Goal: Information Seeking & Learning: Learn about a topic

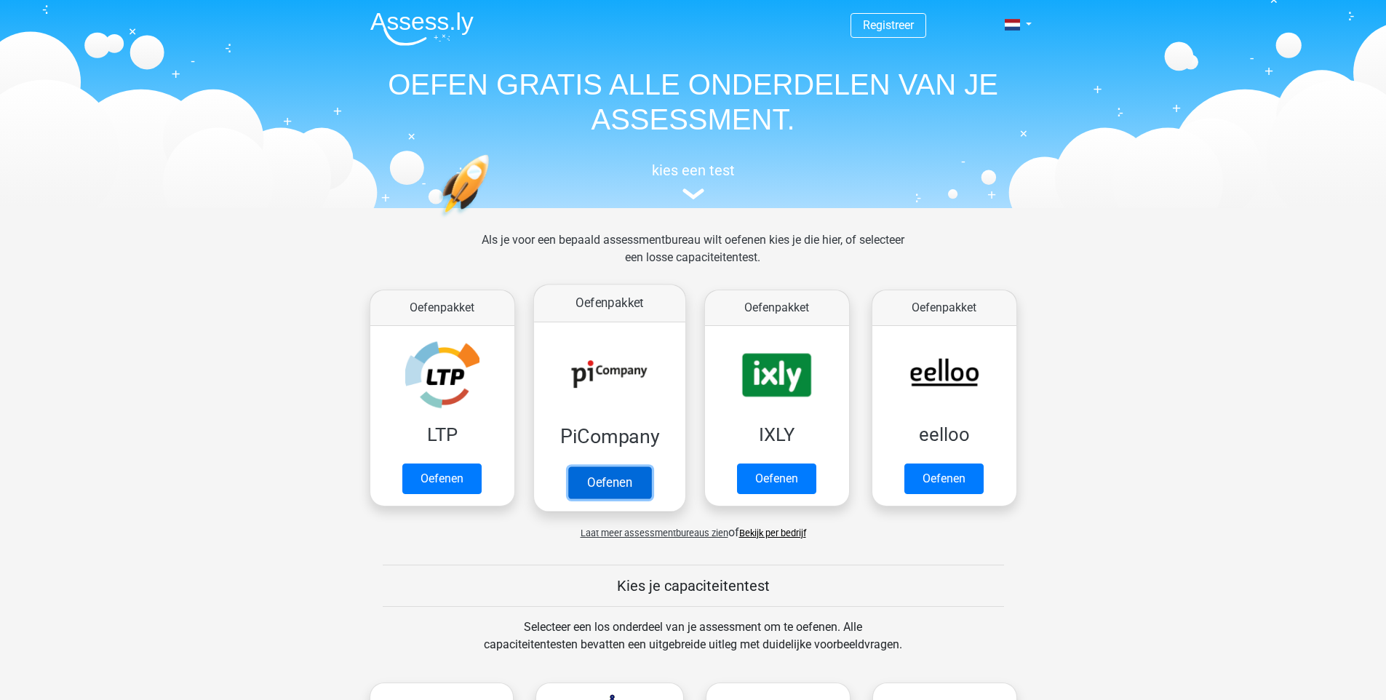
click at [617, 474] on link "Oefenen" at bounding box center [609, 482] width 83 height 32
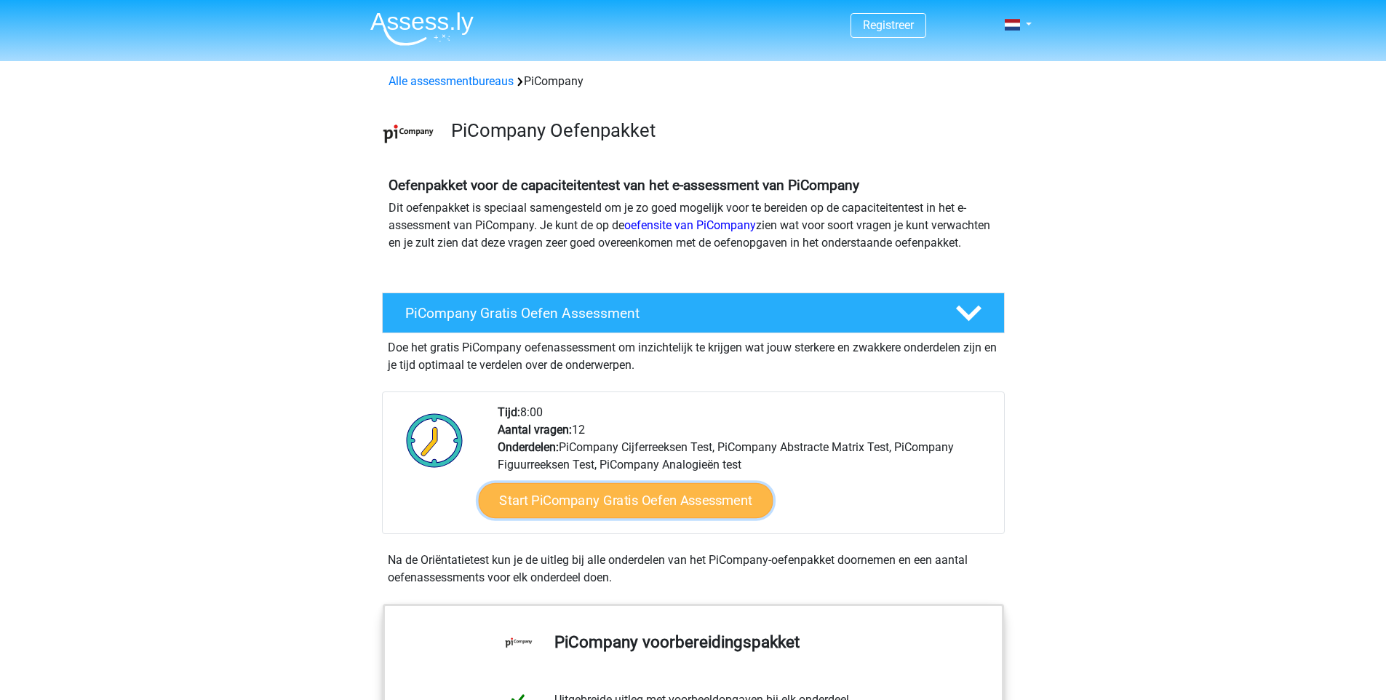
click at [678, 518] on link "Start PiCompany Gratis Oefen Assessment" at bounding box center [625, 500] width 295 height 35
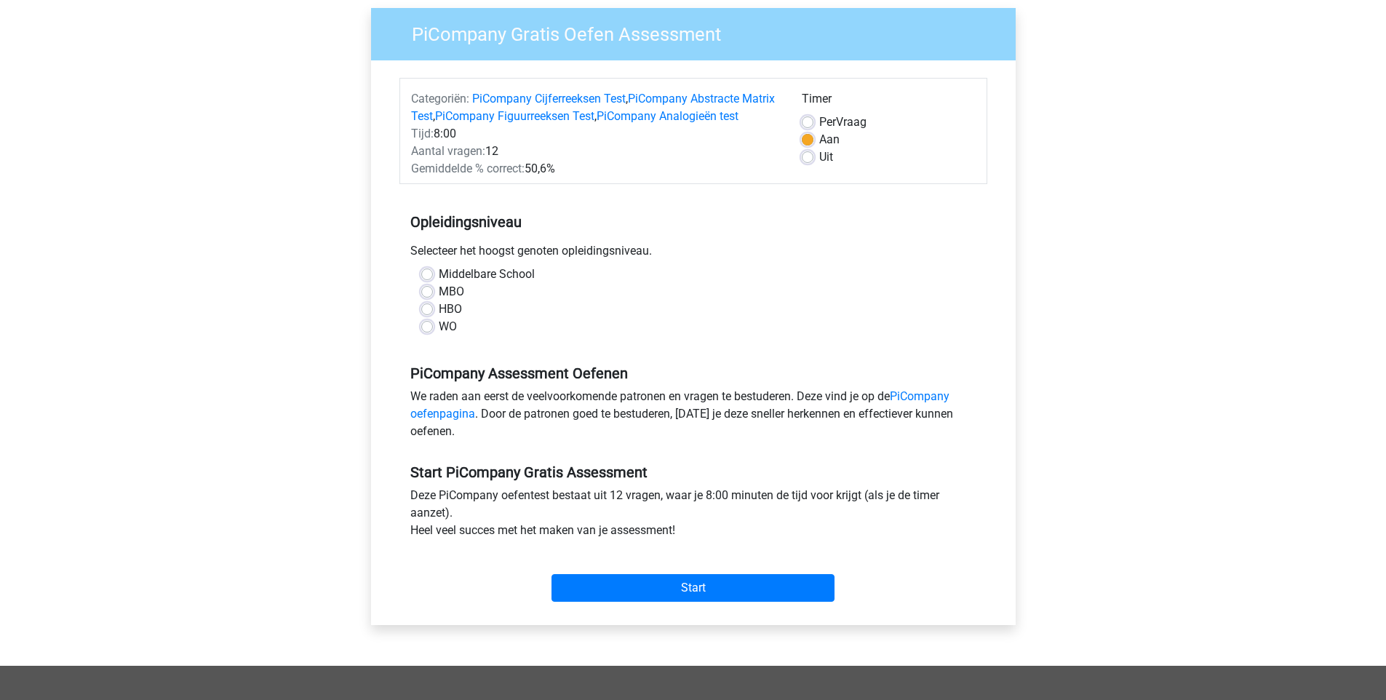
scroll to position [123, 0]
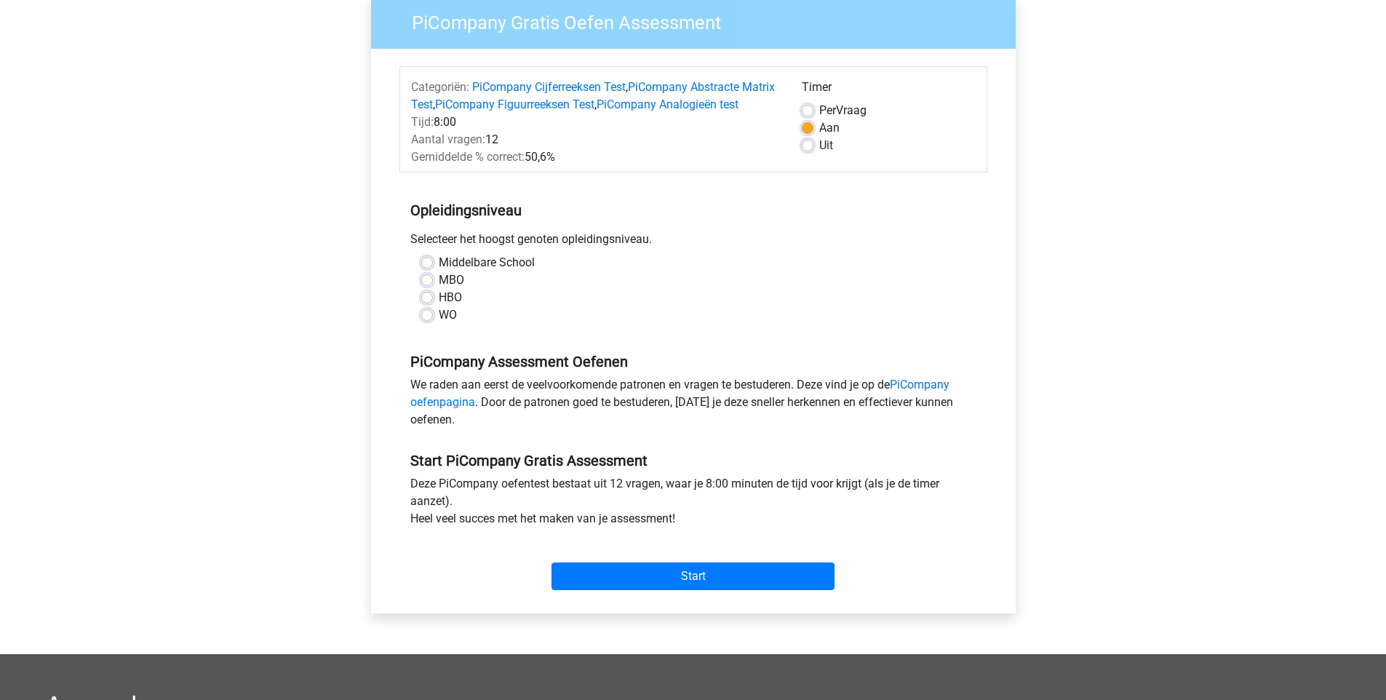
drag, startPoint x: 434, startPoint y: 258, endPoint x: 653, endPoint y: 255, distance: 219.8
click at [653, 254] on div "Selecteer het hoogst genoten opleidingsniveau." at bounding box center [693, 242] width 588 height 23
click at [439, 289] on label "MBO" at bounding box center [451, 279] width 25 height 17
click at [424, 286] on input "MBO" at bounding box center [427, 278] width 12 height 15
radio input "true"
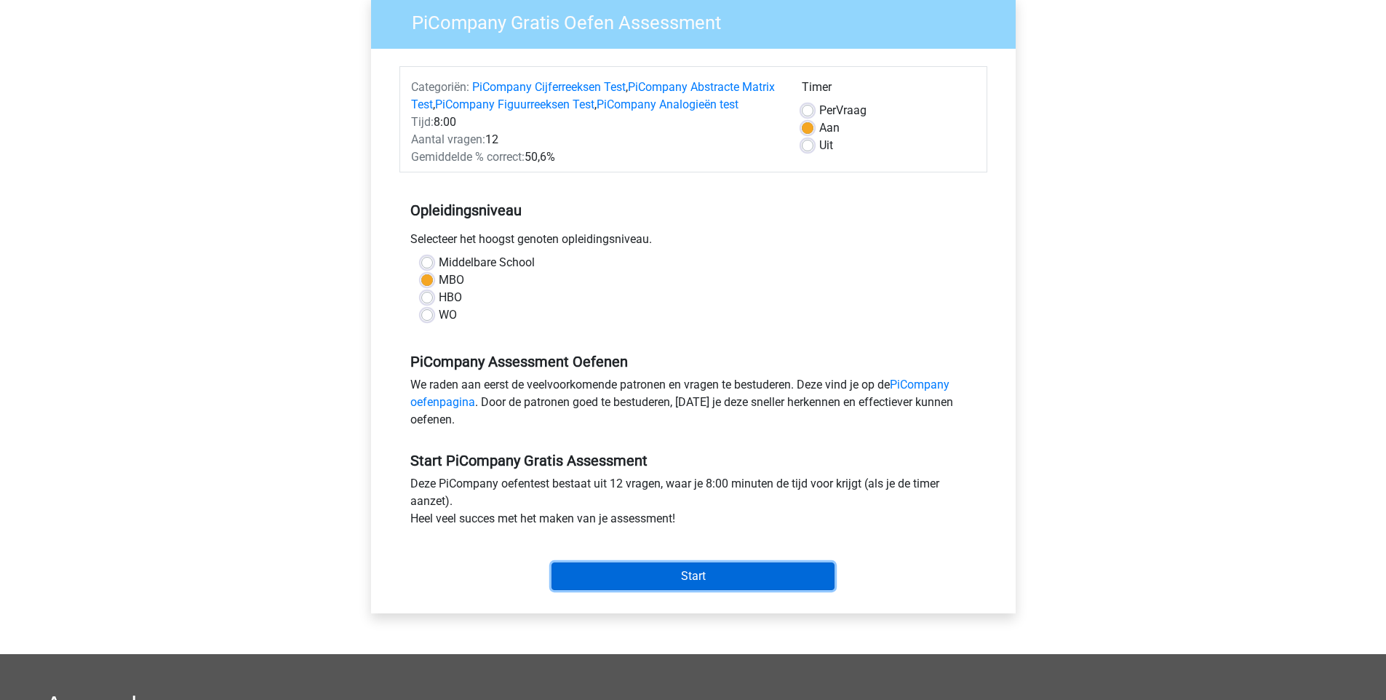
click at [733, 590] on input "Start" at bounding box center [693, 576] width 283 height 28
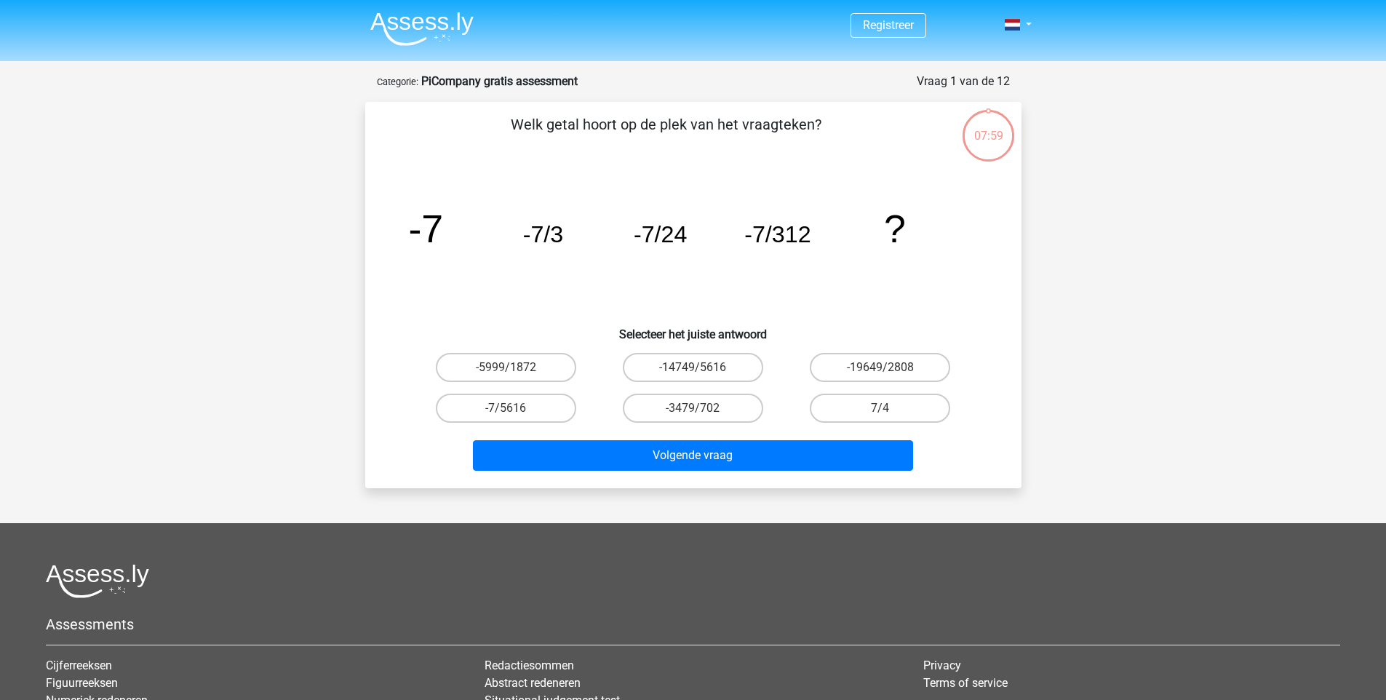
drag, startPoint x: 523, startPoint y: 151, endPoint x: 777, endPoint y: 138, distance: 254.2
click at [776, 138] on p "Welk getal hoort op de plek van het vraagteken?" at bounding box center [666, 136] width 555 height 44
drag, startPoint x: 818, startPoint y: 128, endPoint x: 504, endPoint y: 135, distance: 313.7
click at [494, 135] on p "Welk getal hoort op de plek van het vraagteken?" at bounding box center [666, 136] width 555 height 44
drag, startPoint x: 920, startPoint y: 85, endPoint x: 999, endPoint y: 111, distance: 83.3
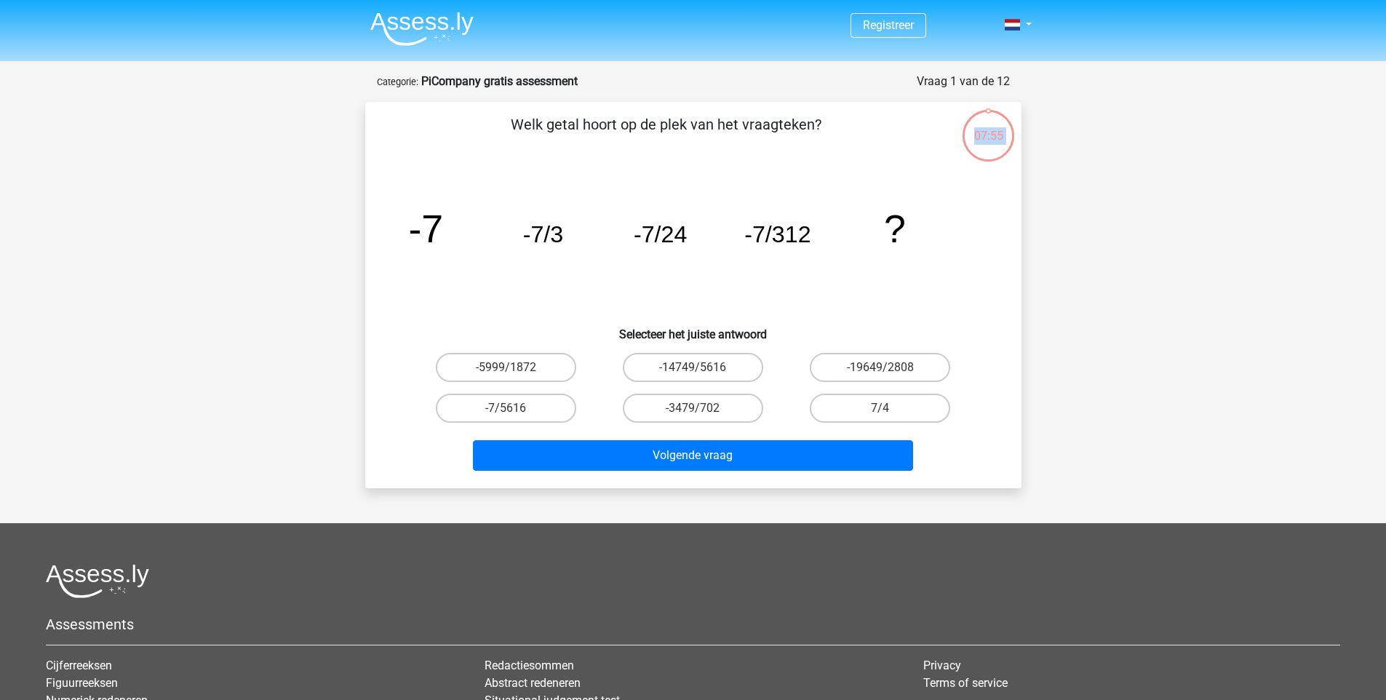
click at [1011, 84] on div "07:55 Vraag 1 van de 12 Categorie: PiCompany gratis assessment Welk getal hoort…" at bounding box center [694, 280] width 680 height 415
drag, startPoint x: 434, startPoint y: 233, endPoint x: 417, endPoint y: 228, distance: 18.2
click at [417, 228] on tspan "-7" at bounding box center [425, 229] width 35 height 44
drag, startPoint x: 565, startPoint y: 233, endPoint x: 553, endPoint y: 231, distance: 11.8
click at [553, 231] on icon "image/svg+xml -7 -7/3 -7/24 -7/312 ?" at bounding box center [693, 242] width 586 height 147
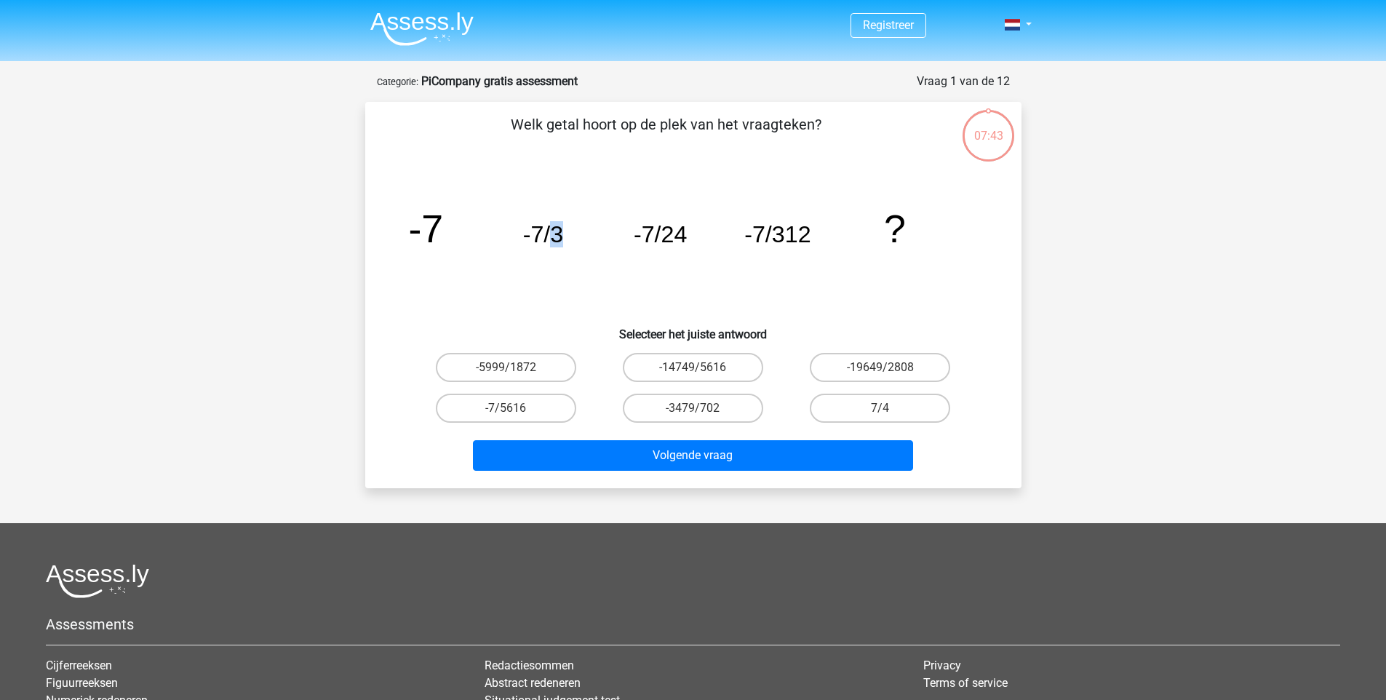
click at [566, 239] on icon "image/svg+xml -7 -7/3 -7/24 -7/312 ?" at bounding box center [693, 242] width 586 height 147
drag, startPoint x: 568, startPoint y: 237, endPoint x: 561, endPoint y: 231, distance: 9.3
click at [561, 231] on icon "image/svg+xml -7 -7/3 -7/24 -7/312 ?" at bounding box center [693, 242] width 586 height 147
drag, startPoint x: 690, startPoint y: 222, endPoint x: 666, endPoint y: 228, distance: 24.9
click at [666, 228] on icon "image/svg+xml -7 -7/3 -7/24 -7/312 ?" at bounding box center [693, 242] width 586 height 147
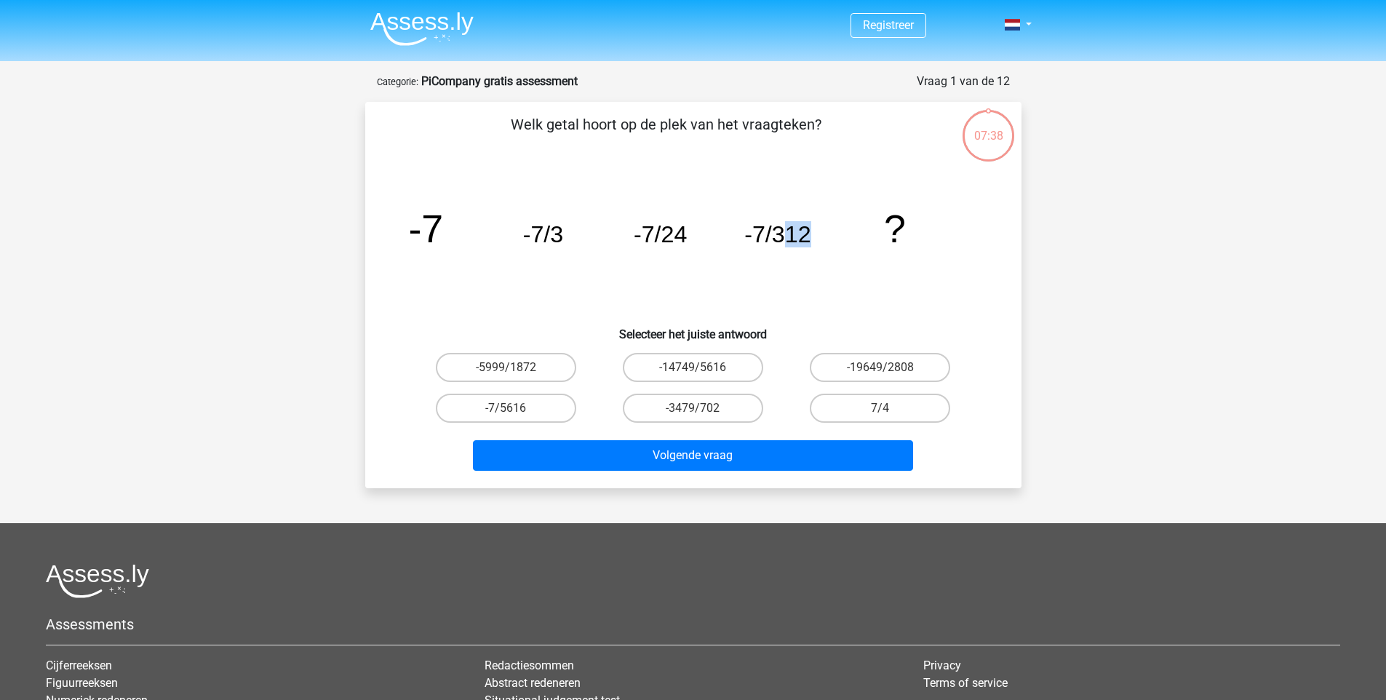
drag, startPoint x: 819, startPoint y: 236, endPoint x: 780, endPoint y: 236, distance: 38.6
click at [780, 236] on icon "image/svg+xml -7 -7/3 -7/24 -7/312 ?" at bounding box center [693, 242] width 586 height 147
click at [808, 236] on tspan "-7/312" at bounding box center [777, 234] width 66 height 26
click at [802, 233] on tspan "-7/312" at bounding box center [777, 234] width 66 height 26
click at [803, 232] on tspan "-7/312" at bounding box center [777, 234] width 66 height 26
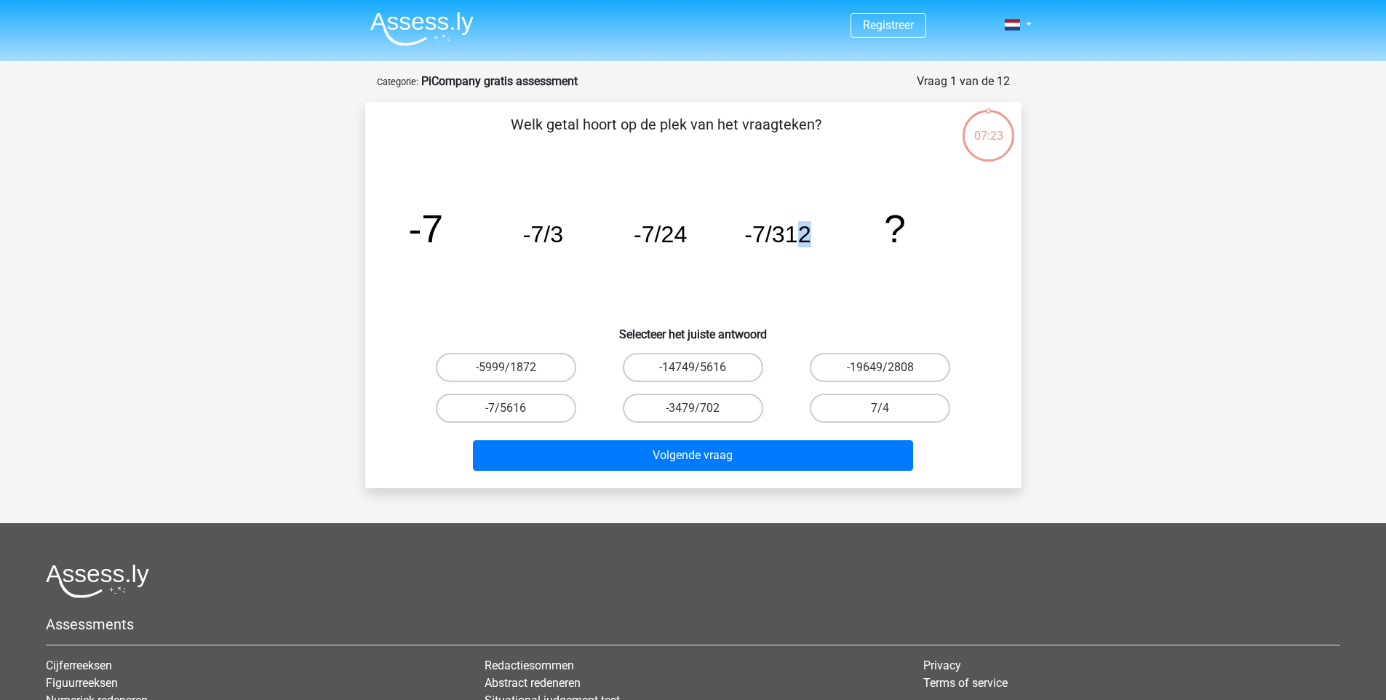
drag, startPoint x: 797, startPoint y: 231, endPoint x: 816, endPoint y: 229, distance: 19.0
click at [816, 229] on icon "image/svg+xml -7 -7/3 -7/24 -7/312 ?" at bounding box center [693, 242] width 586 height 147
click at [813, 231] on icon "image/svg+xml -7 -7/3 -7/24 -7/312 ?" at bounding box center [693, 242] width 586 height 147
drag, startPoint x: 814, startPoint y: 220, endPoint x: 293, endPoint y: 228, distance: 520.3
click at [293, 228] on div "Registreer" at bounding box center [693, 453] width 1386 height 907
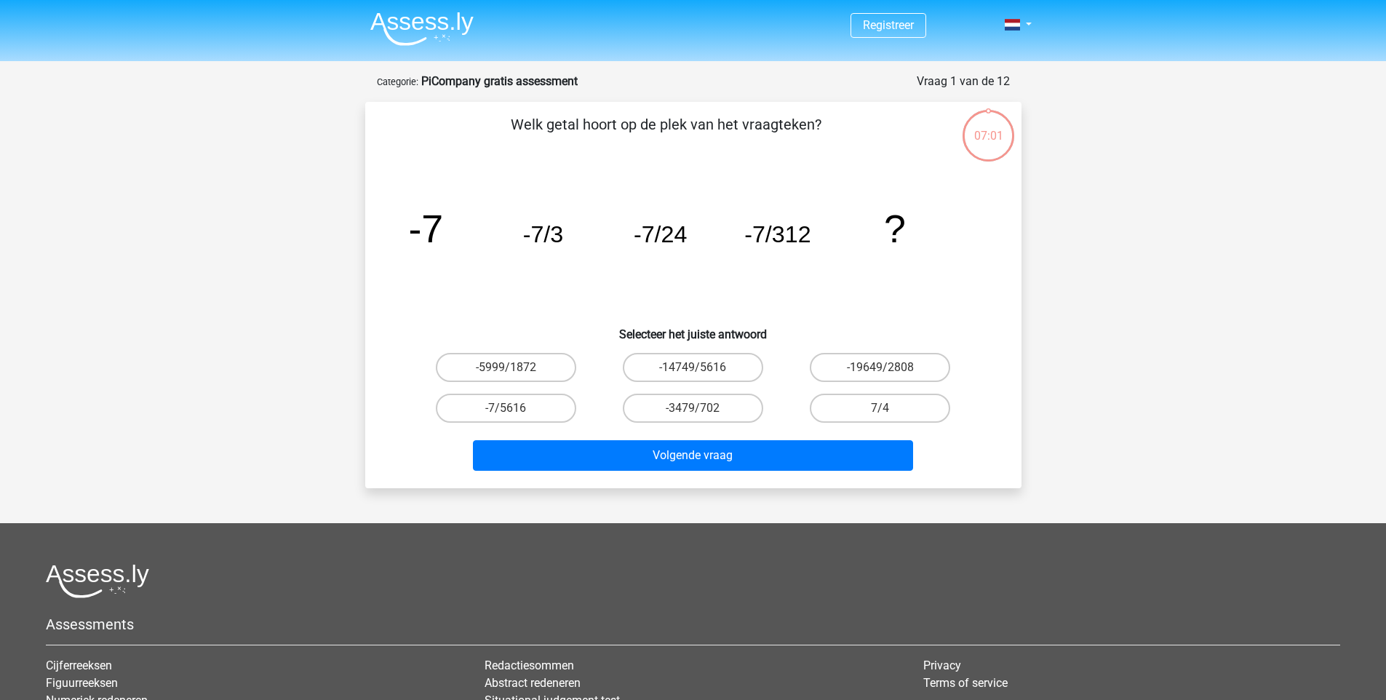
click at [881, 347] on div "-19649/2808" at bounding box center [880, 367] width 187 height 41
click at [886, 351] on div "-19649/2808" at bounding box center [880, 367] width 187 height 41
click at [883, 363] on label "-19649/2808" at bounding box center [880, 367] width 140 height 29
click at [883, 367] on input "-19649/2808" at bounding box center [884, 371] width 9 height 9
radio input "true"
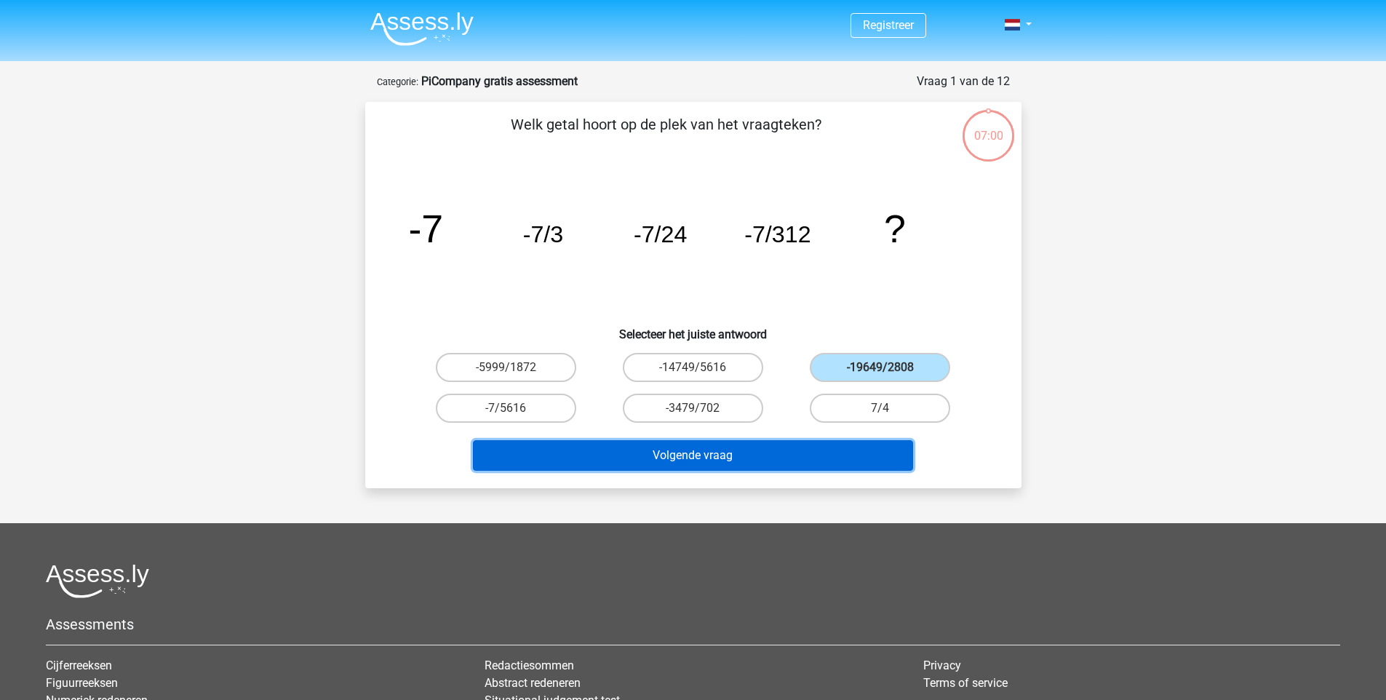
click at [829, 445] on button "Volgende vraag" at bounding box center [693, 455] width 440 height 31
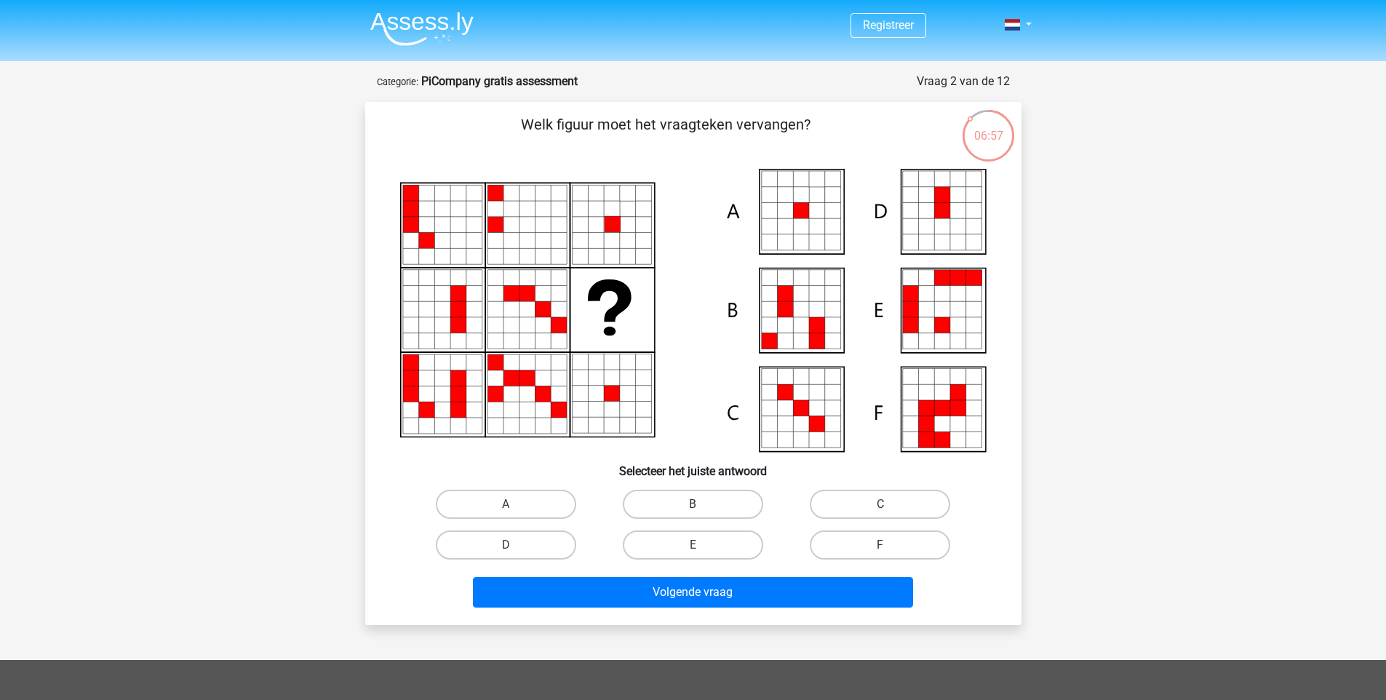
drag, startPoint x: 519, startPoint y: 109, endPoint x: 538, endPoint y: 112, distance: 19.9
click at [519, 111] on div "Welk figuur moet het vraagteken vervangen?" at bounding box center [693, 363] width 656 height 523
drag, startPoint x: 556, startPoint y: 114, endPoint x: 818, endPoint y: 125, distance: 262.2
click at [818, 125] on p "Welk figuur moet het vraagteken vervangen?" at bounding box center [666, 136] width 555 height 44
click at [616, 227] on icon at bounding box center [612, 224] width 16 height 16
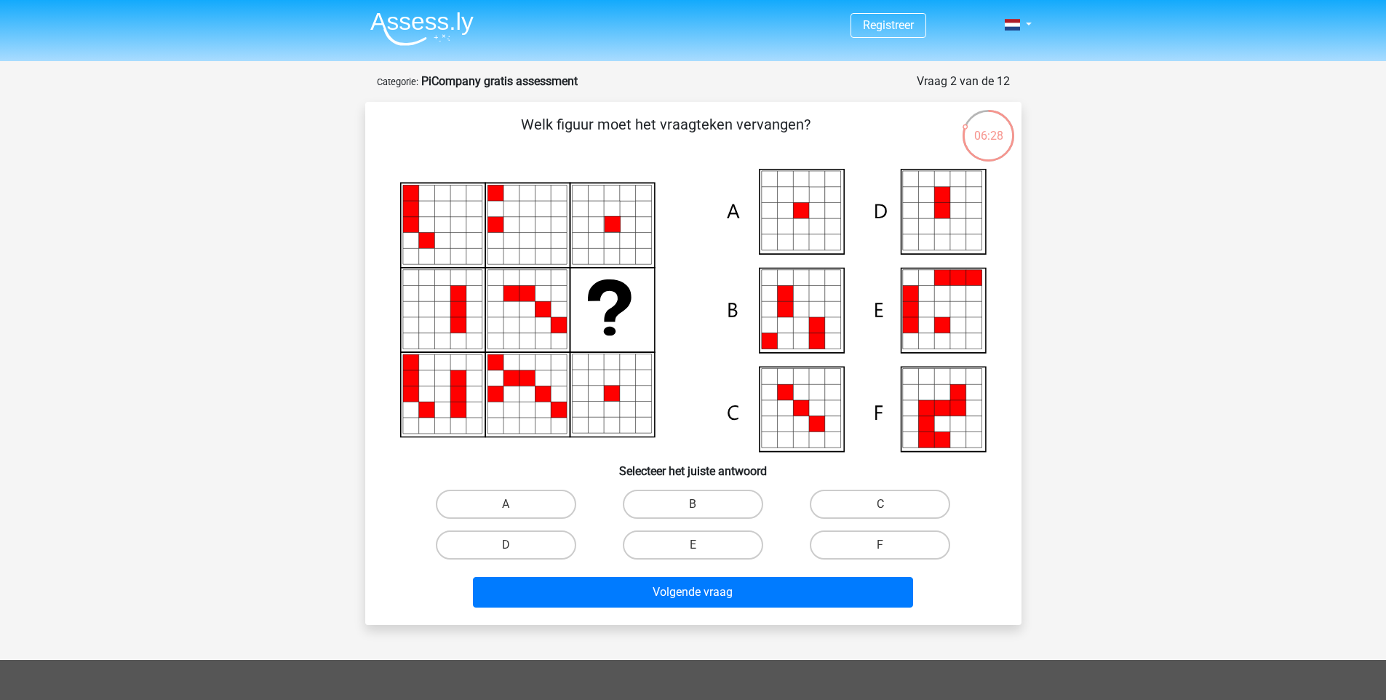
click at [613, 304] on icon at bounding box center [693, 310] width 586 height 283
drag, startPoint x: 700, startPoint y: 286, endPoint x: 669, endPoint y: 303, distance: 35.8
click at [685, 298] on icon at bounding box center [693, 310] width 586 height 283
click at [552, 503] on label "A" at bounding box center [506, 504] width 140 height 29
click at [515, 504] on input "A" at bounding box center [510, 508] width 9 height 9
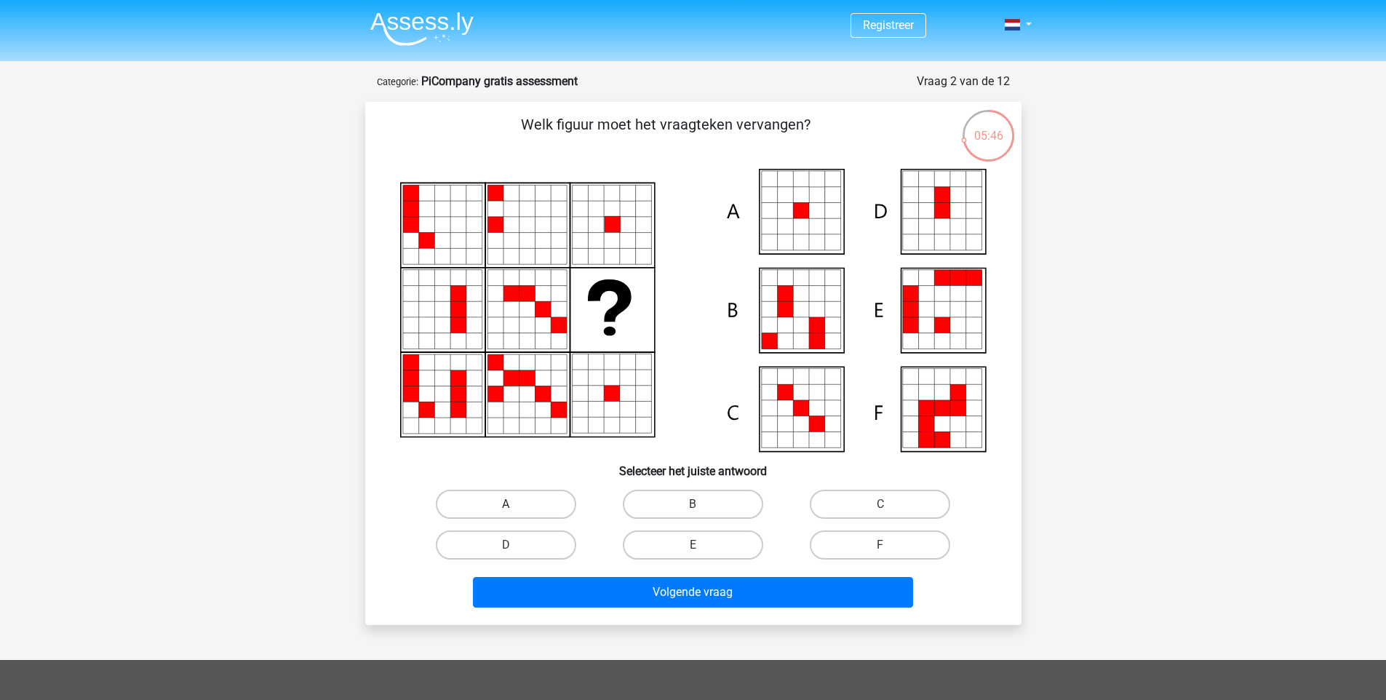
radio input "true"
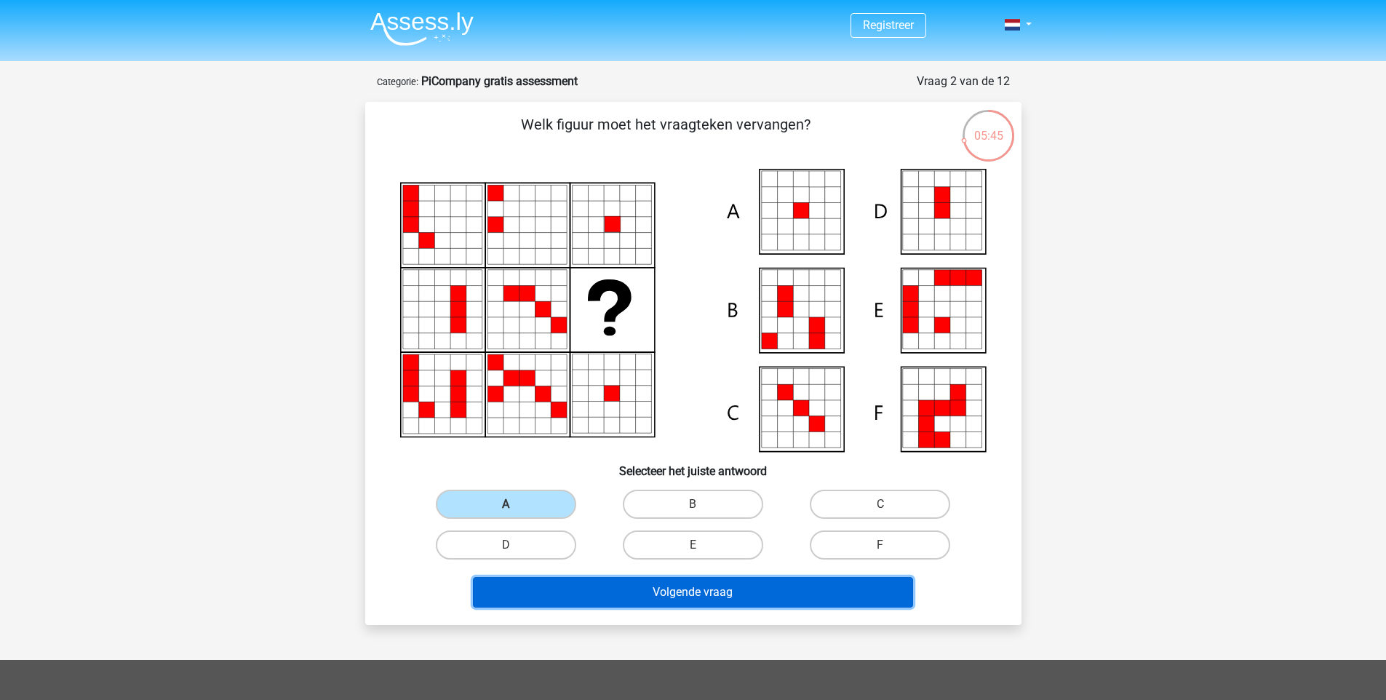
click at [653, 599] on button "Volgende vraag" at bounding box center [693, 592] width 440 height 31
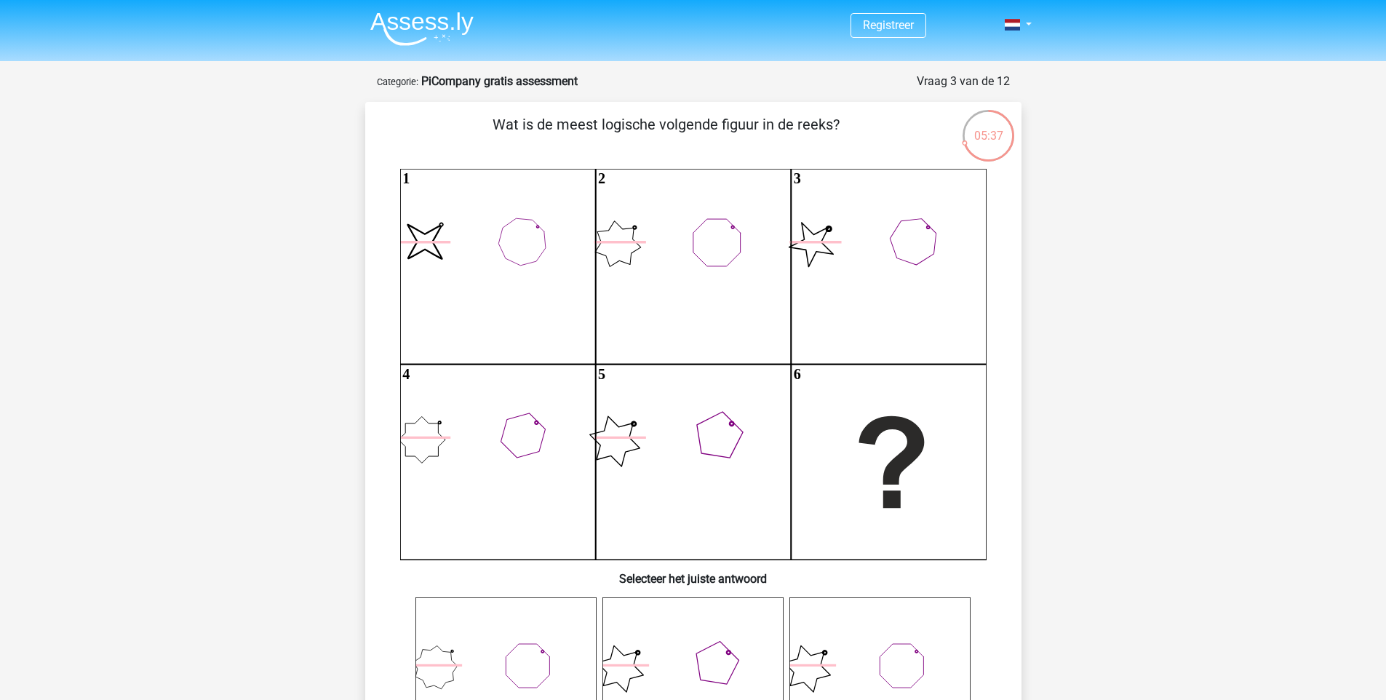
drag, startPoint x: 538, startPoint y: 149, endPoint x: 675, endPoint y: 135, distance: 136.8
click at [662, 139] on p "Wat is de meest logische volgende figuur in de reeks?" at bounding box center [666, 136] width 555 height 44
drag, startPoint x: 693, startPoint y: 128, endPoint x: 840, endPoint y: 124, distance: 147.0
click at [840, 124] on p "Wat is de meest logische volgende figuur in de reeks?" at bounding box center [666, 136] width 555 height 44
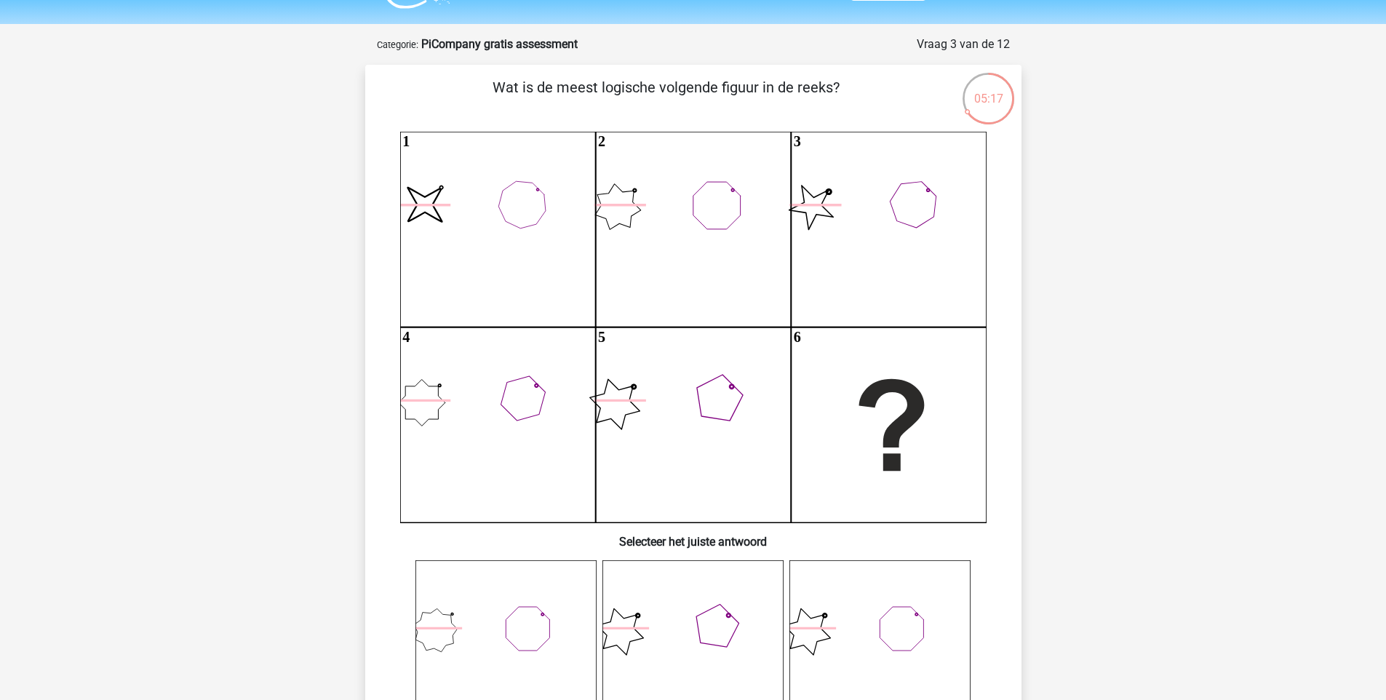
scroll to position [31, 0]
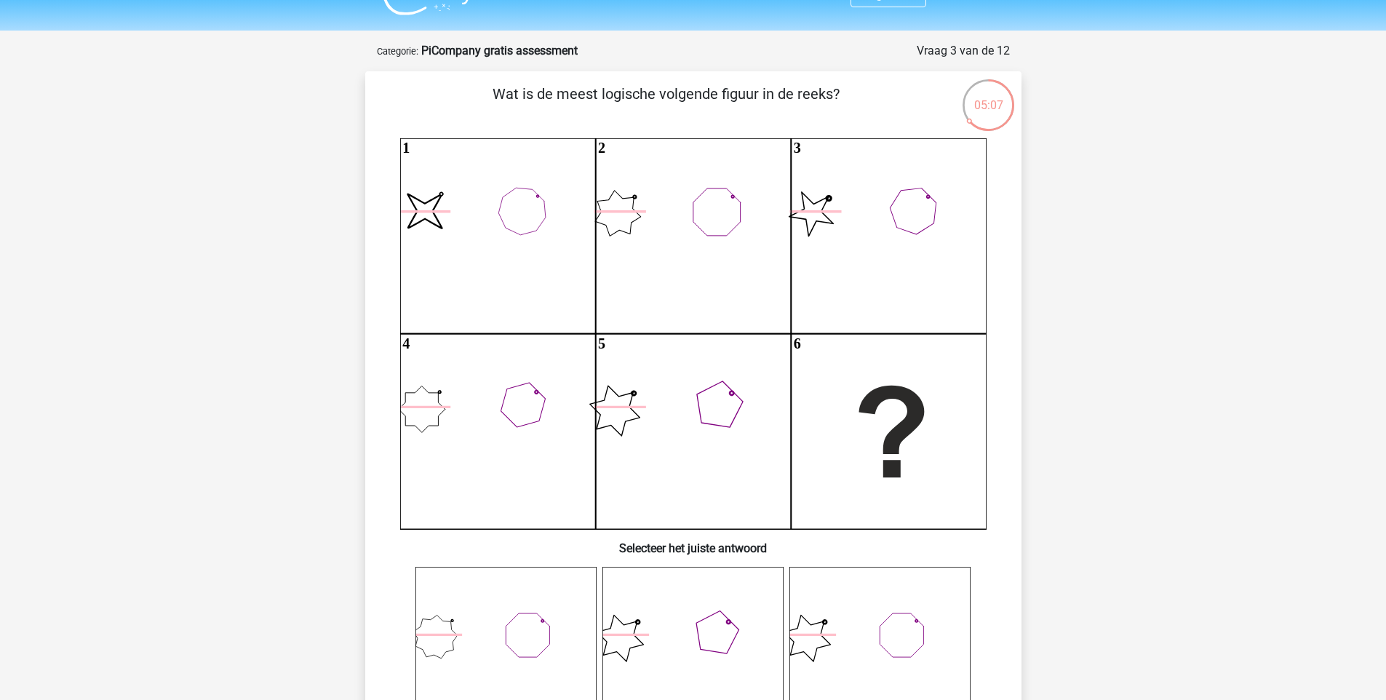
drag, startPoint x: 632, startPoint y: 408, endPoint x: 627, endPoint y: 394, distance: 14.5
click at [629, 400] on icon "image/svg+xml 1 2 3 4 5 6" at bounding box center [693, 333] width 586 height 391
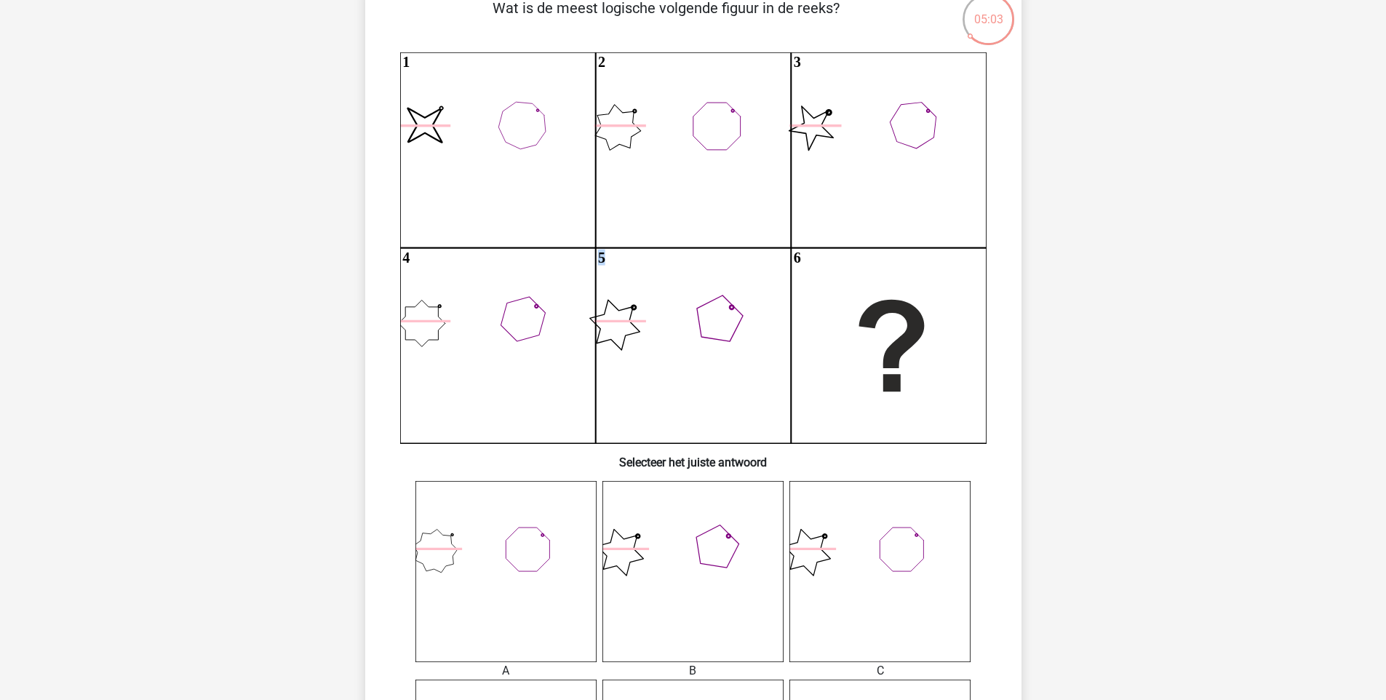
scroll to position [100, 0]
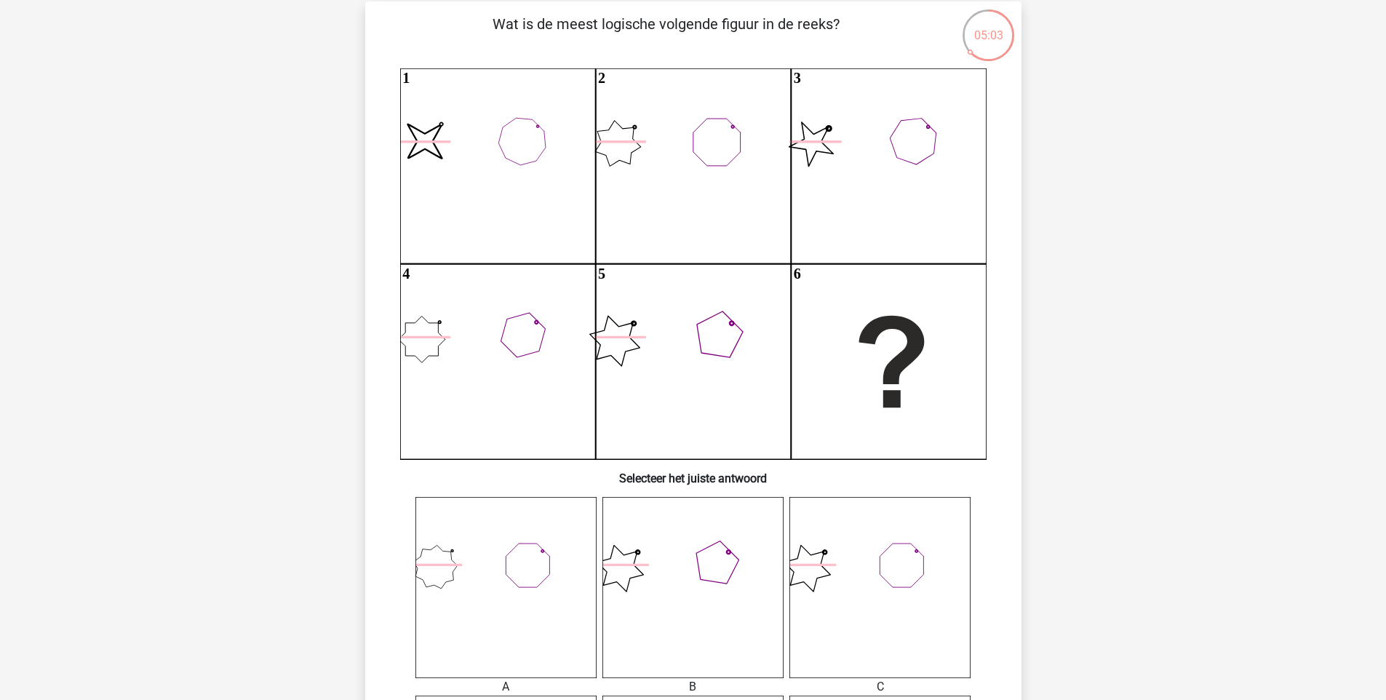
click at [458, 464] on h6 "Selecteer het juiste antwoord" at bounding box center [694, 472] width 610 height 25
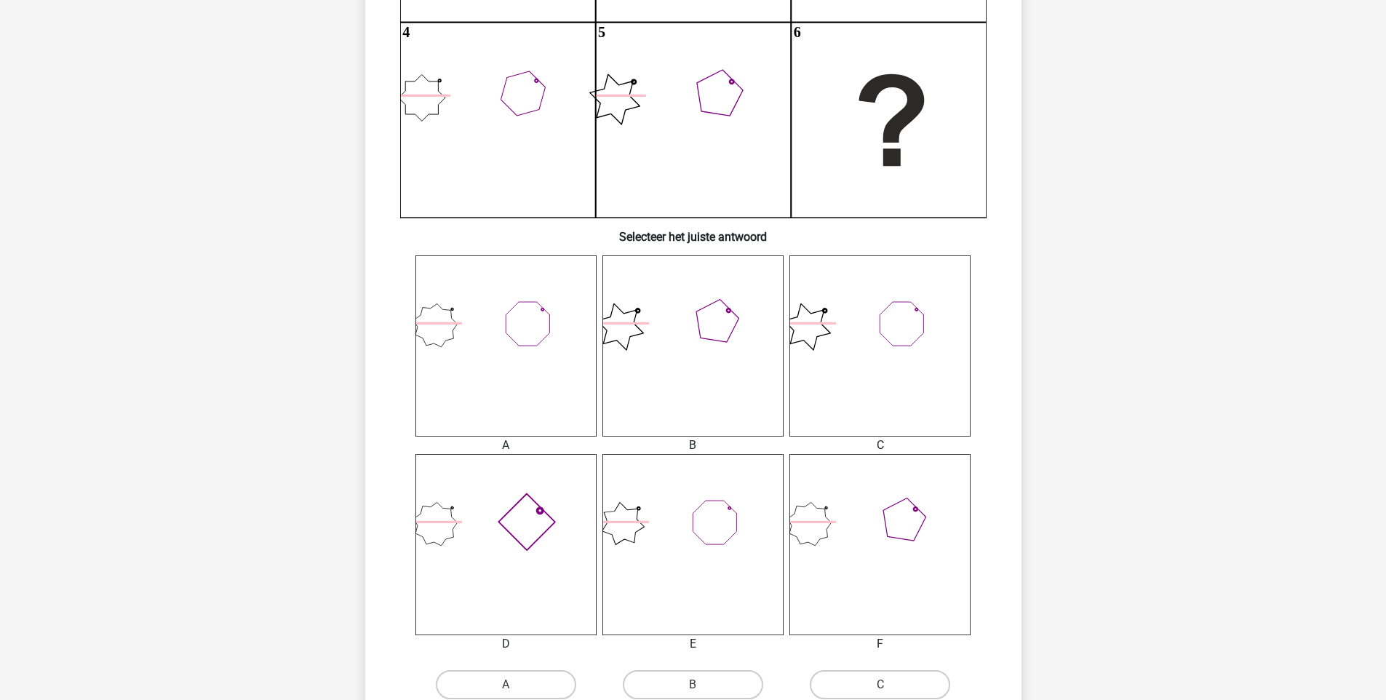
scroll to position [354, 0]
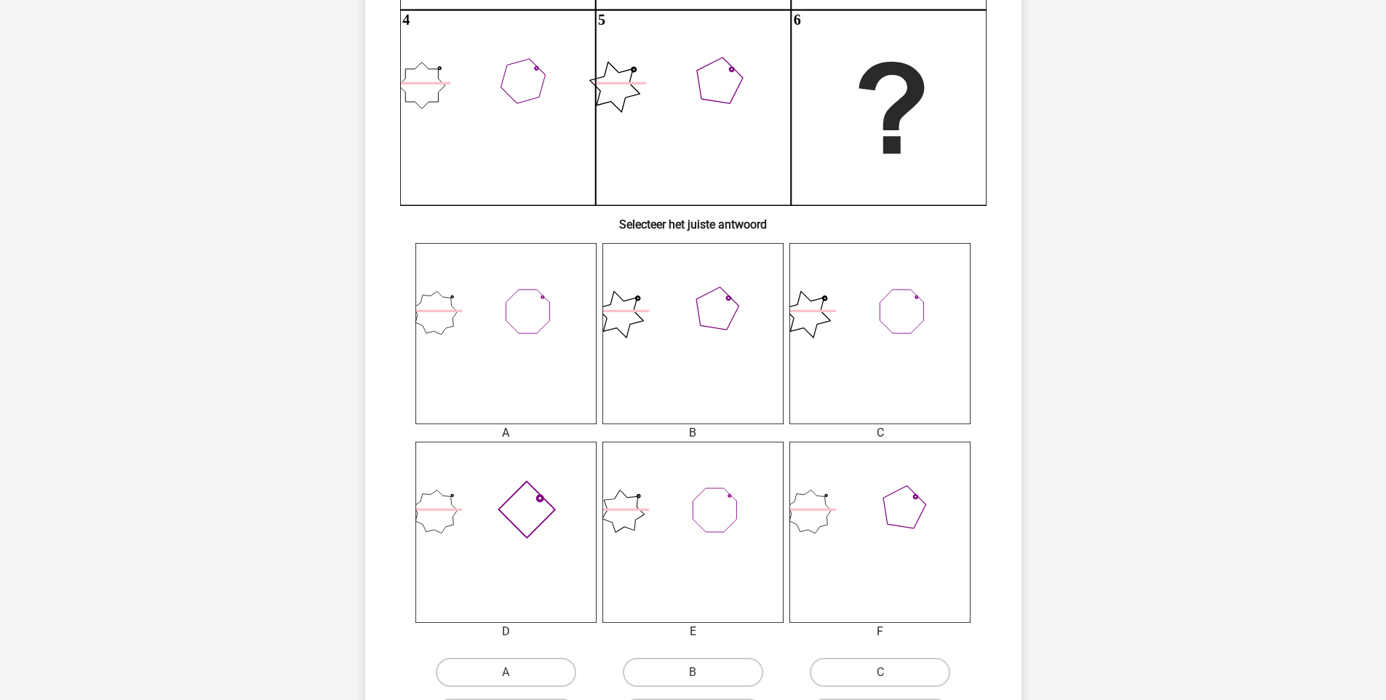
click at [832, 501] on icon at bounding box center [879, 532] width 181 height 181
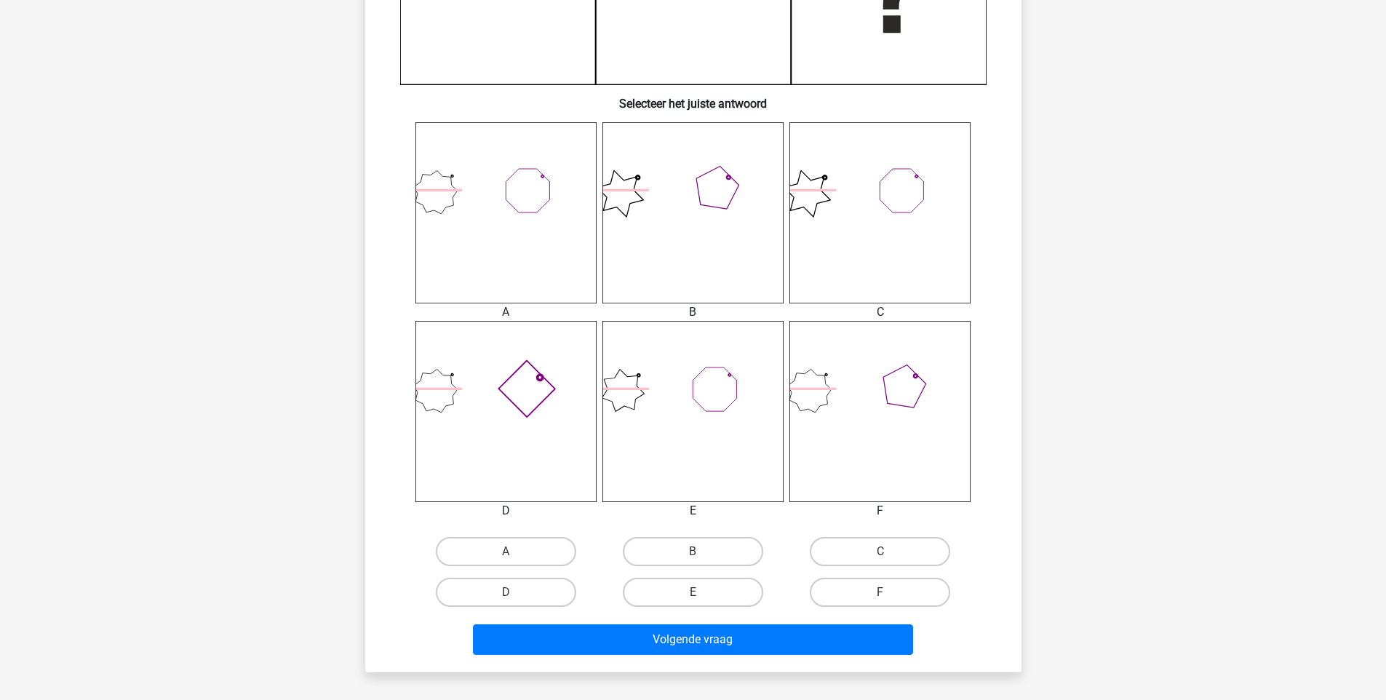
scroll to position [477, 0]
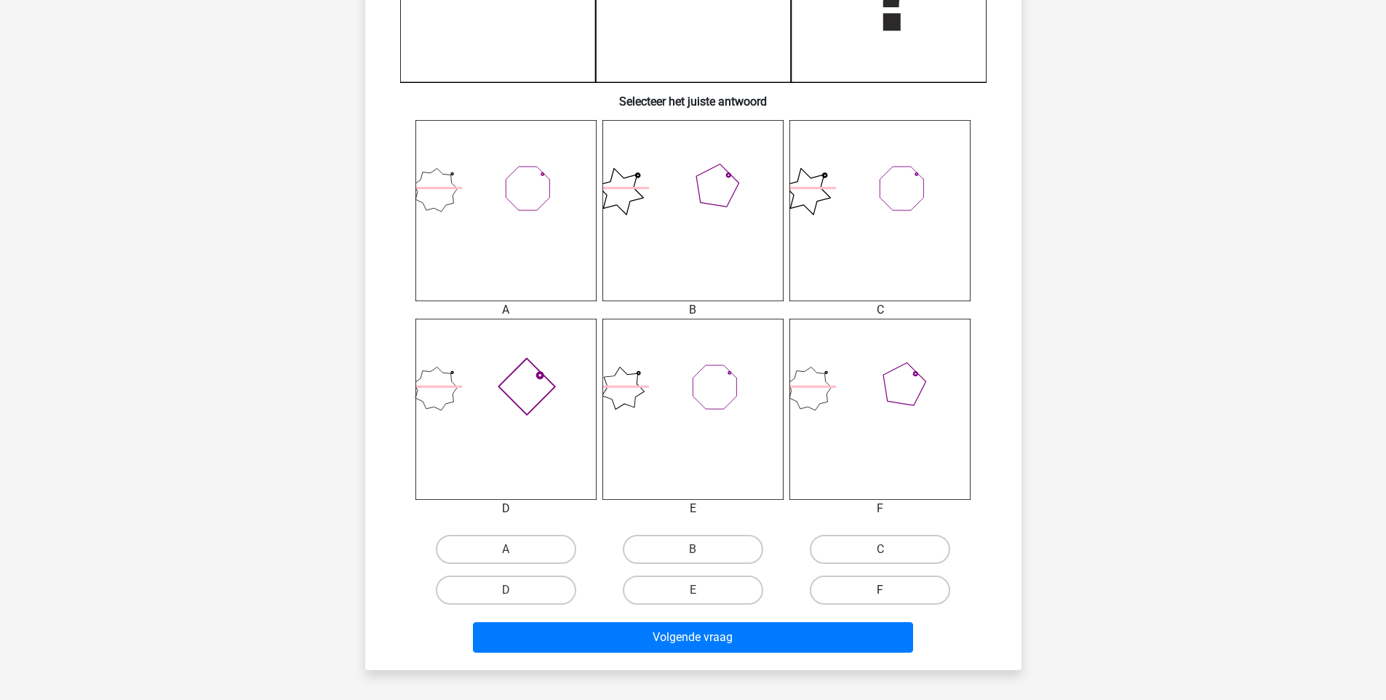
click at [885, 586] on label "F" at bounding box center [880, 590] width 140 height 29
click at [885, 590] on input "F" at bounding box center [884, 594] width 9 height 9
radio input "true"
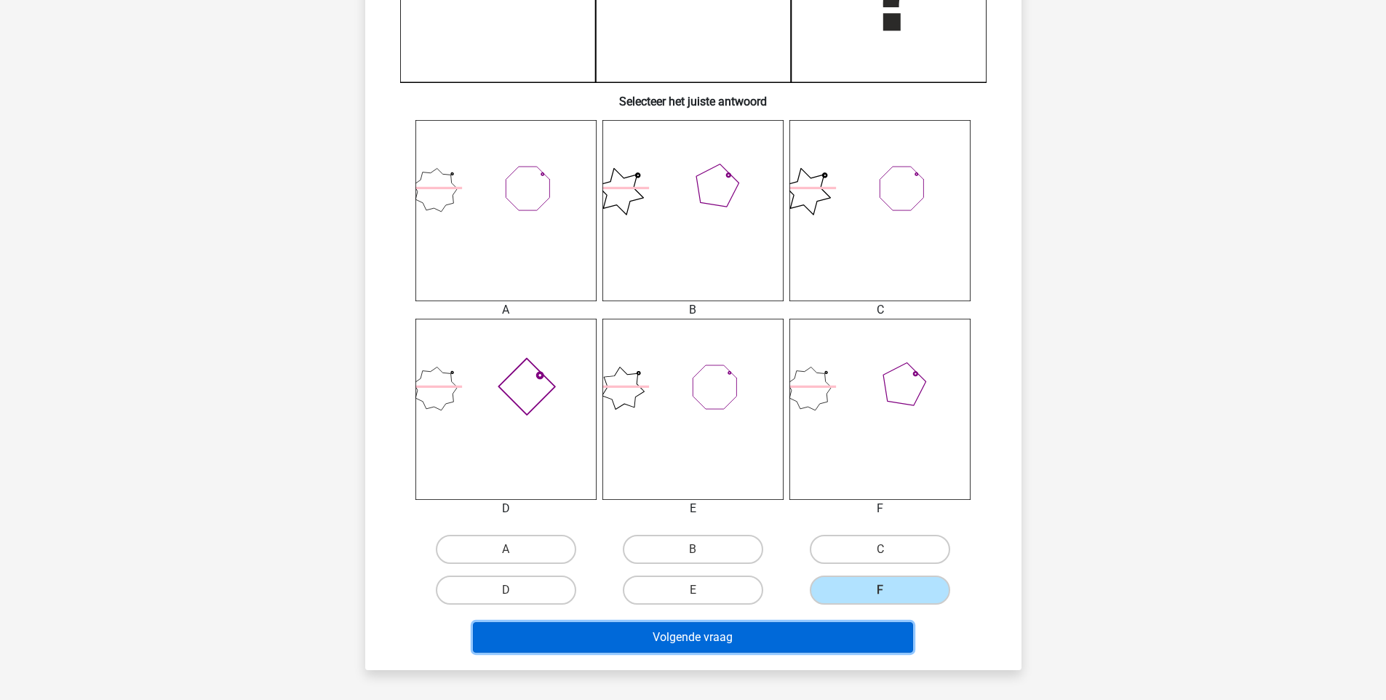
click at [837, 627] on button "Volgende vraag" at bounding box center [693, 637] width 440 height 31
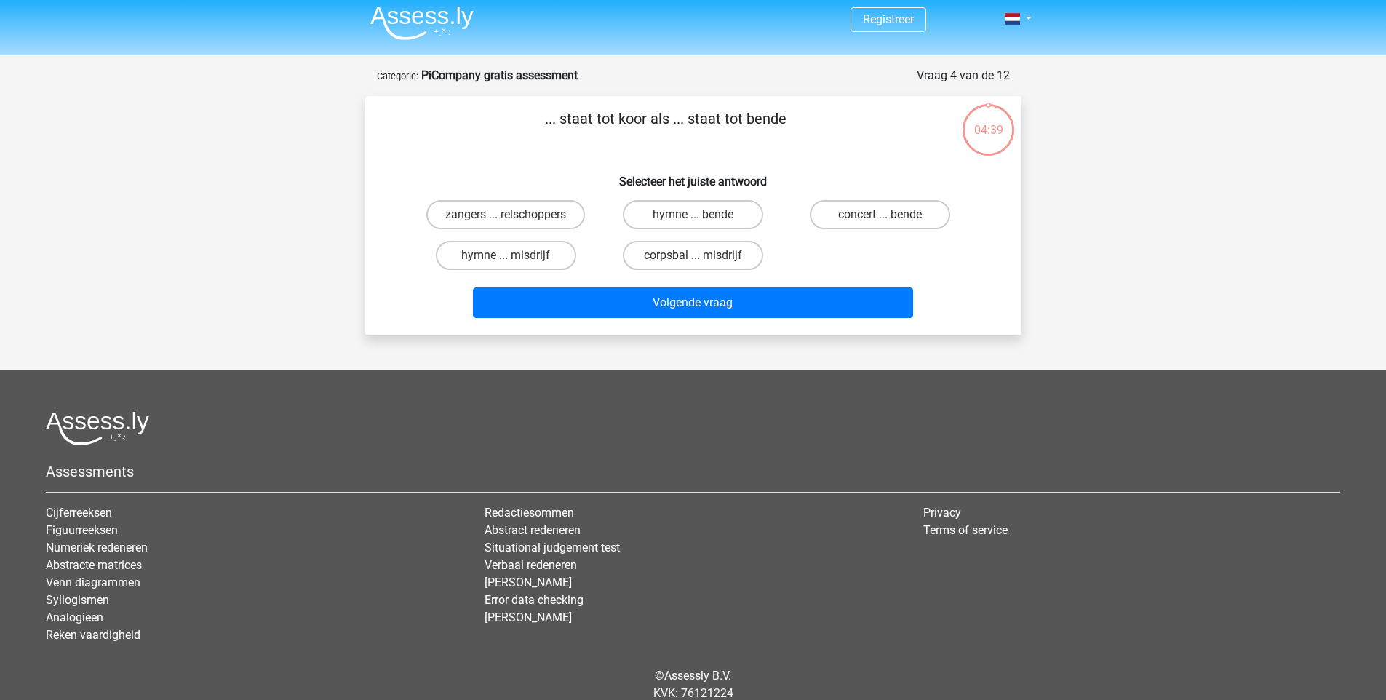
scroll to position [0, 0]
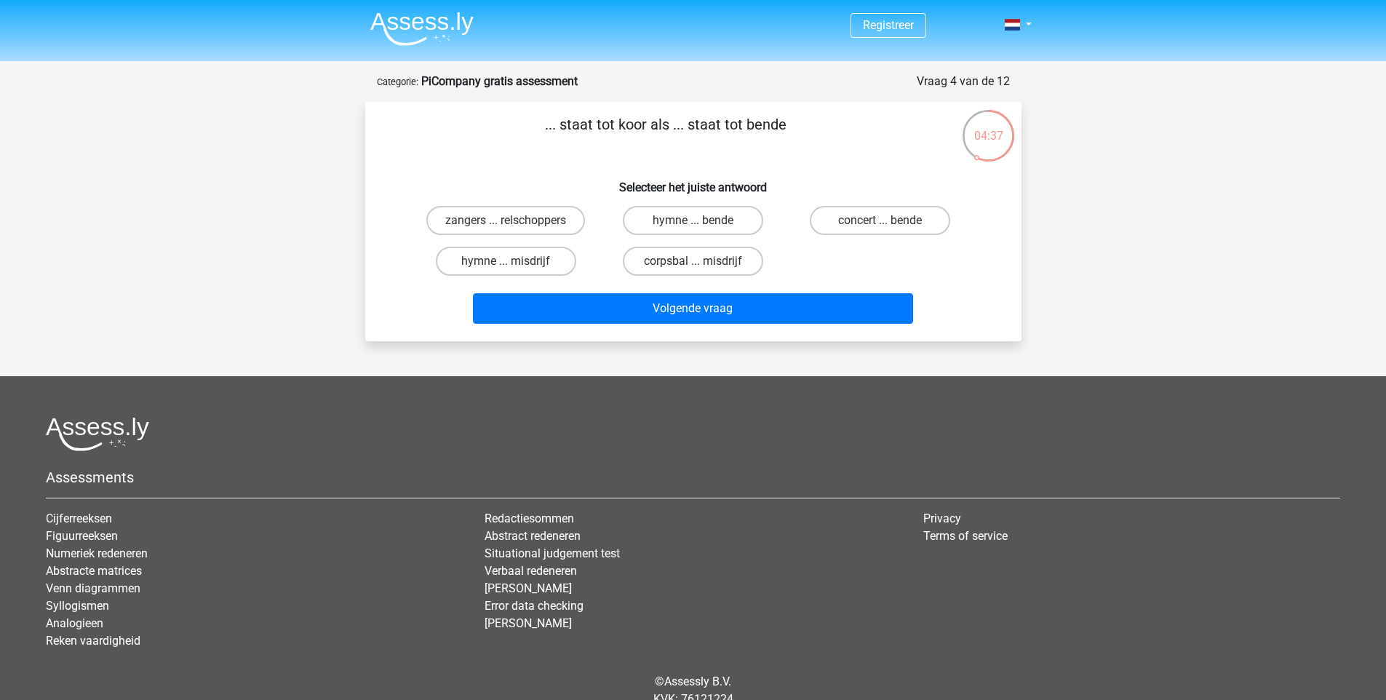
drag, startPoint x: 522, startPoint y: 128, endPoint x: 800, endPoint y: 122, distance: 277.3
click at [800, 122] on p "... staat tot koor als ... staat tot bende" at bounding box center [666, 136] width 555 height 44
click at [528, 220] on label "zangers ... relschoppers" at bounding box center [505, 220] width 159 height 29
click at [515, 220] on input "zangers ... relschoppers" at bounding box center [510, 224] width 9 height 9
radio input "true"
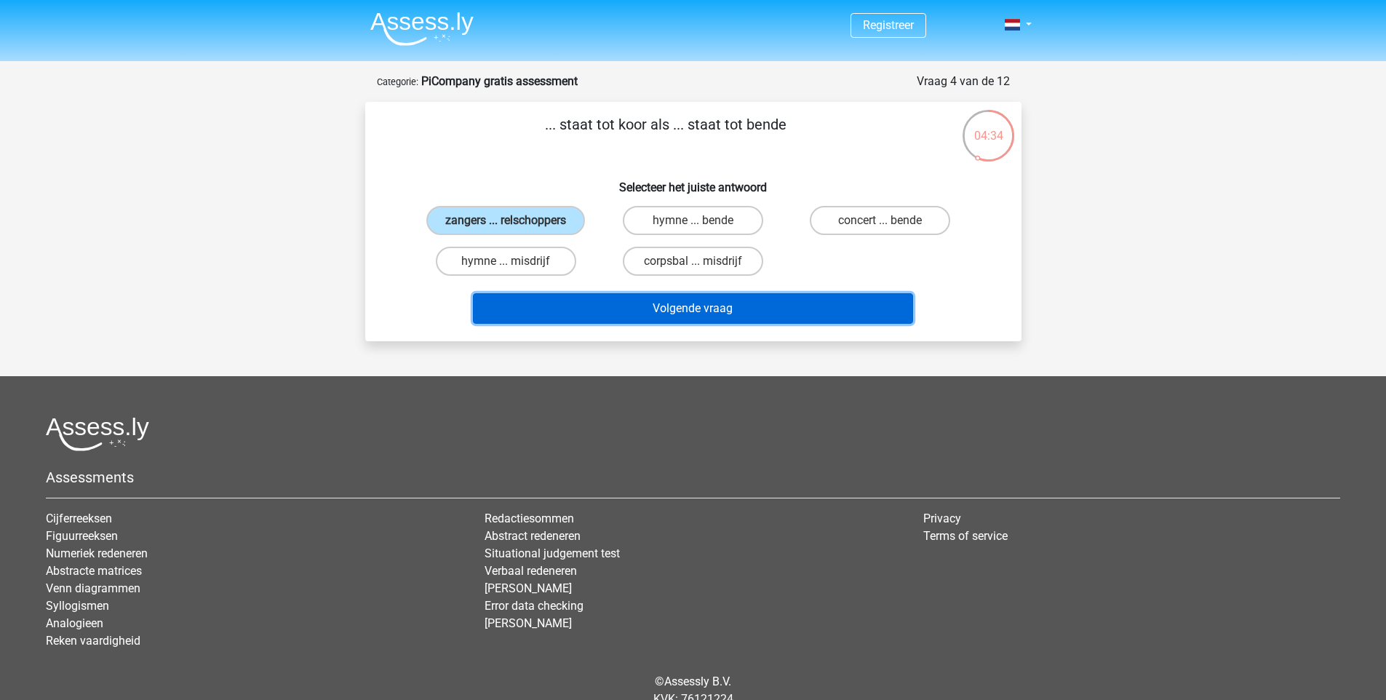
click at [625, 306] on button "Volgende vraag" at bounding box center [693, 308] width 440 height 31
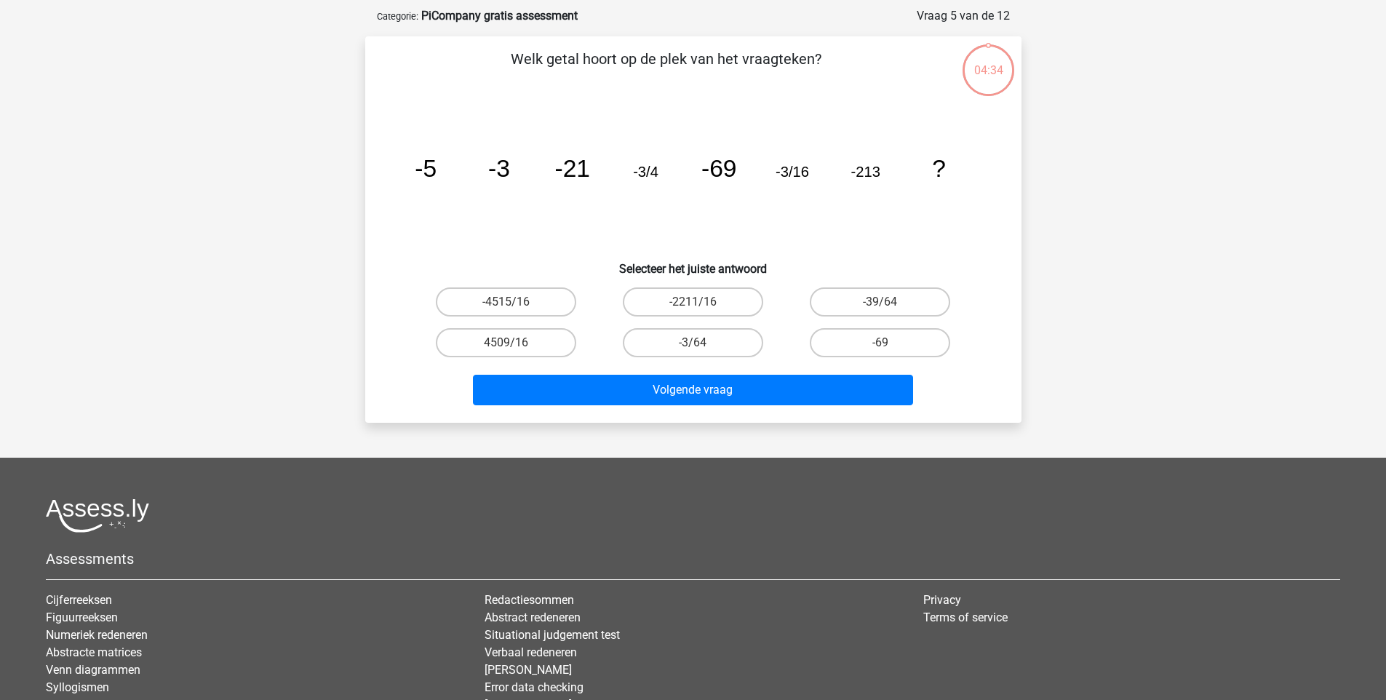
scroll to position [73, 0]
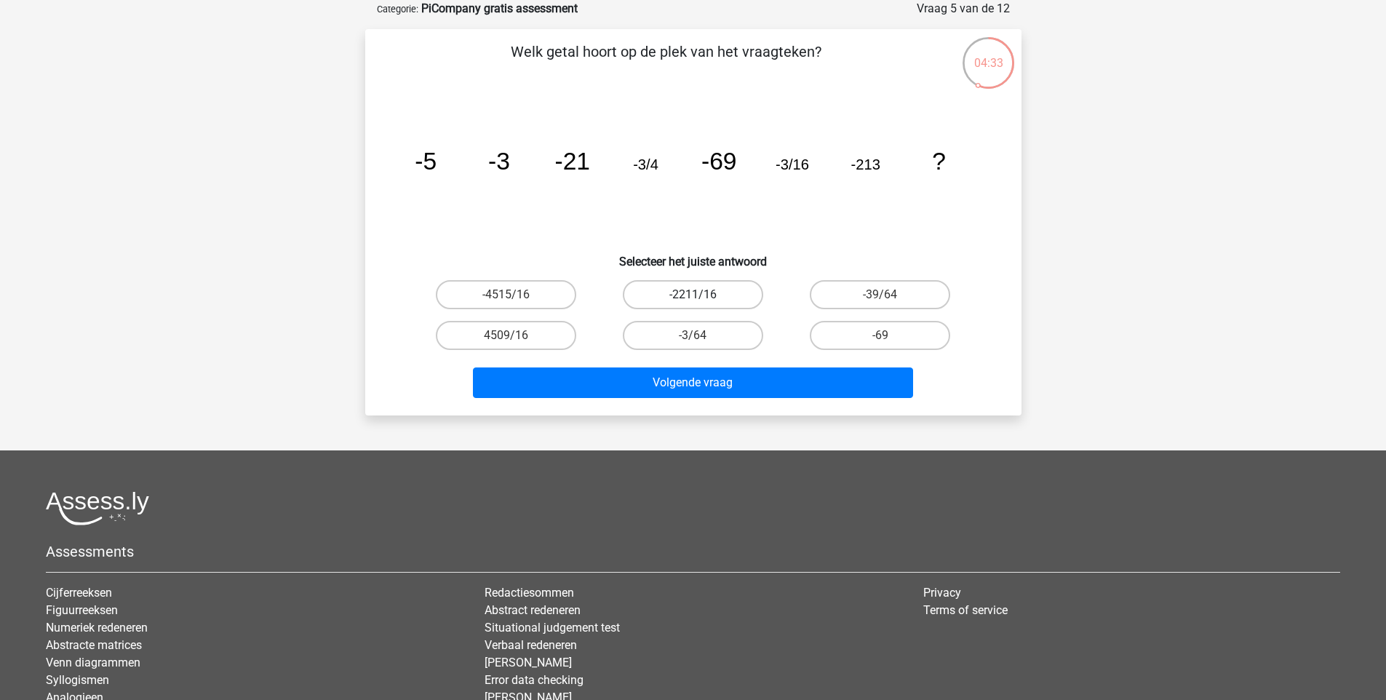
click at [696, 280] on label "-2211/16" at bounding box center [693, 294] width 140 height 29
click at [696, 295] on input "-2211/16" at bounding box center [697, 299] width 9 height 9
radio input "true"
click at [667, 415] on div "Registreer" at bounding box center [693, 380] width 1386 height 907
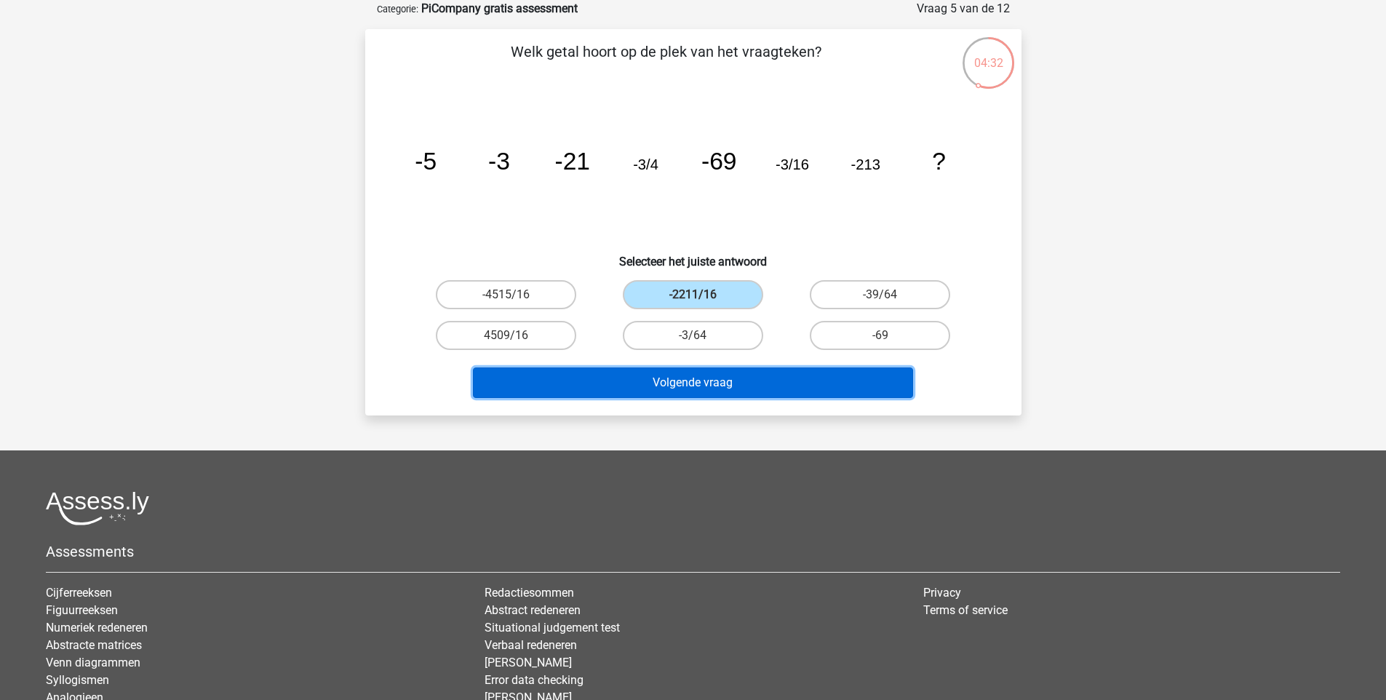
click at [676, 386] on button "Volgende vraag" at bounding box center [693, 382] width 440 height 31
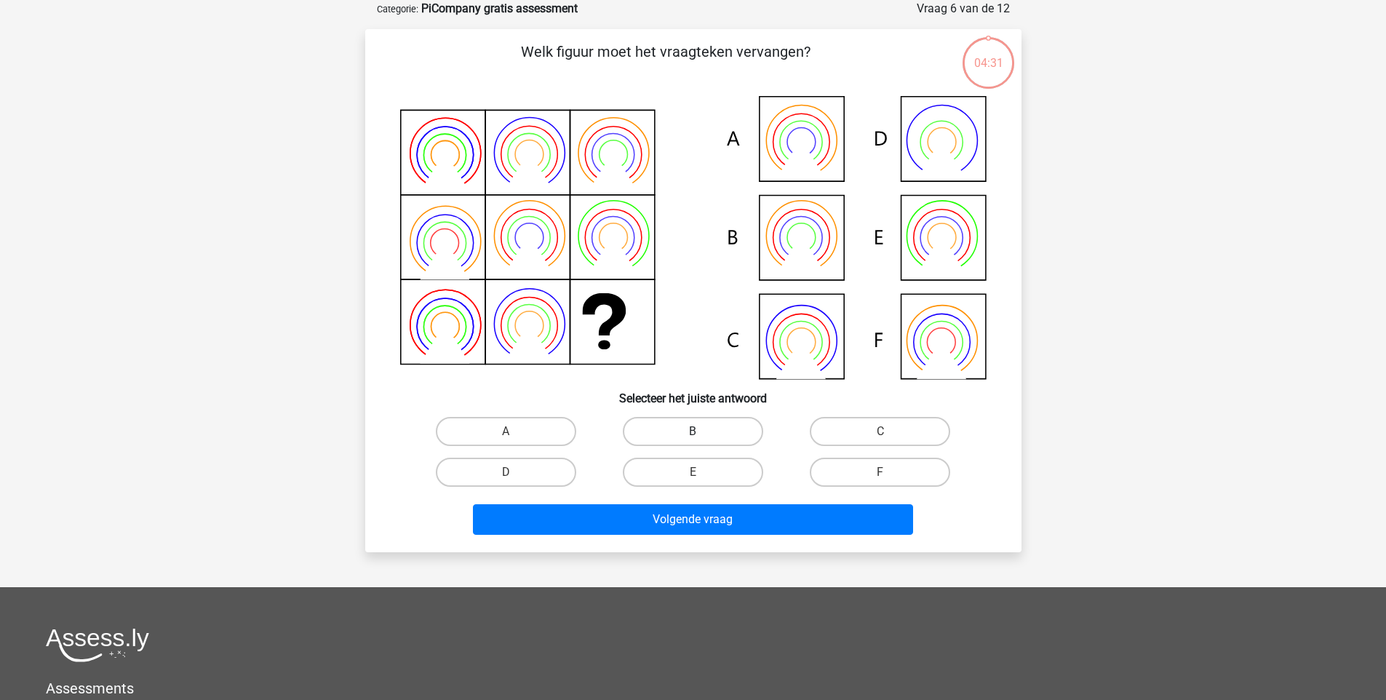
click at [661, 441] on label "B" at bounding box center [693, 431] width 140 height 29
click at [693, 441] on input "B" at bounding box center [697, 435] width 9 height 9
radio input "true"
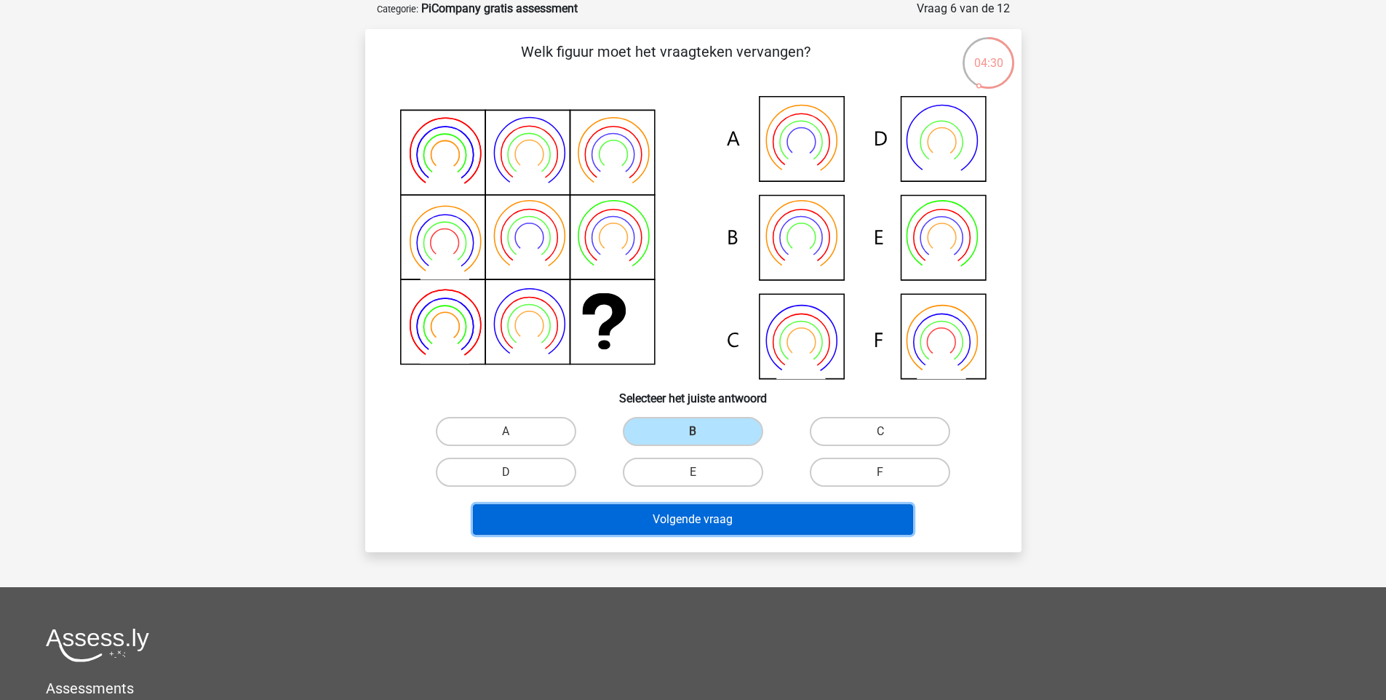
click at [650, 521] on button "Volgende vraag" at bounding box center [693, 519] width 440 height 31
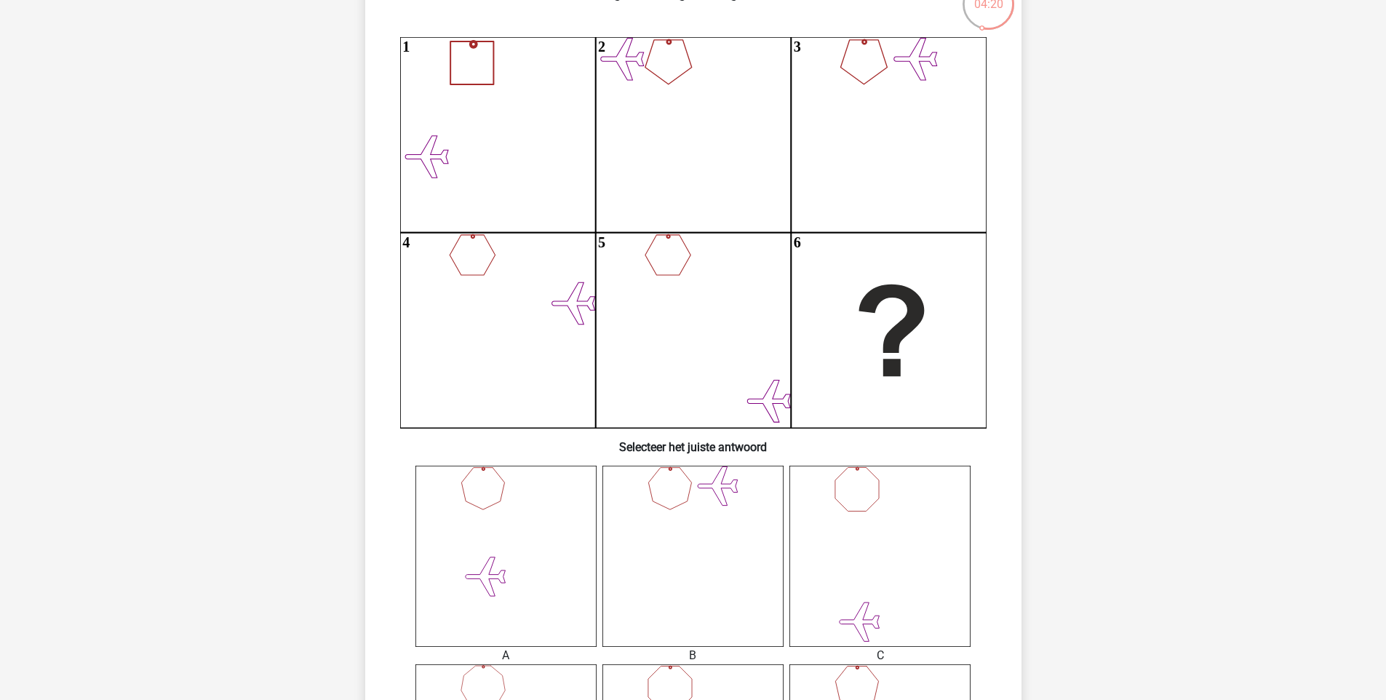
scroll to position [422, 0]
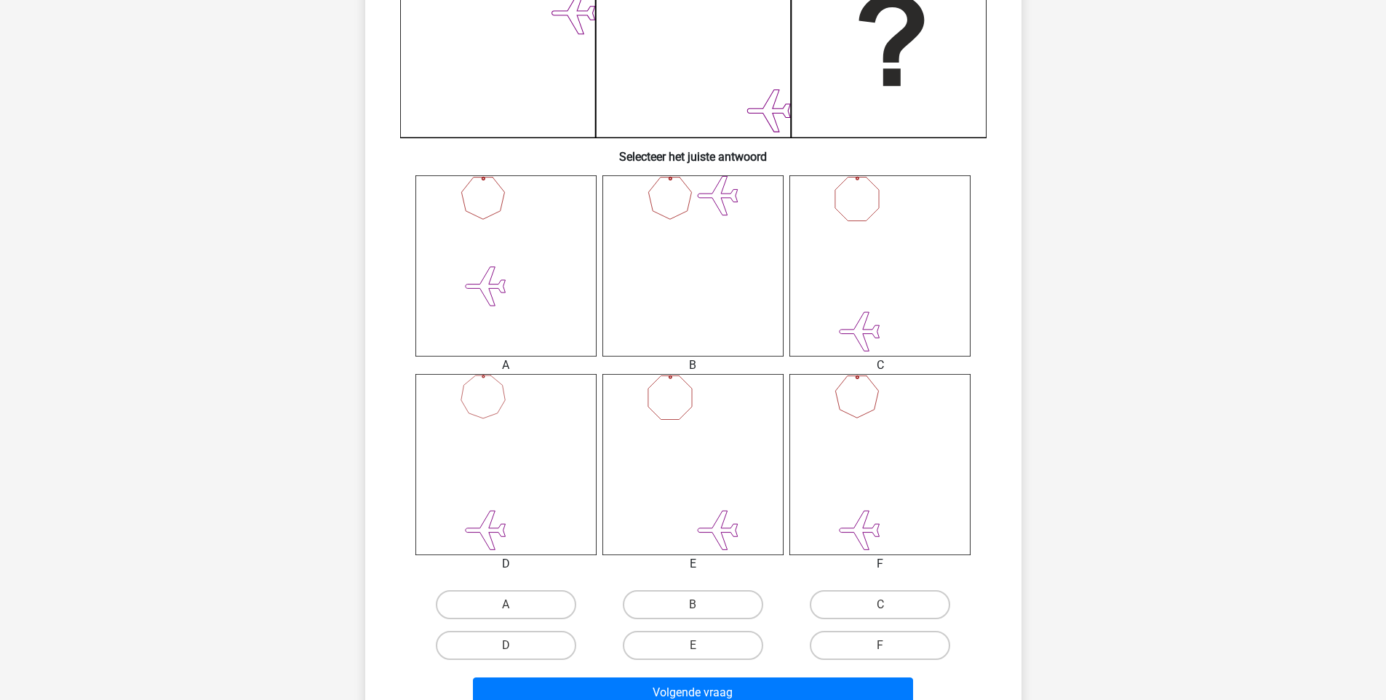
click at [536, 626] on div "D" at bounding box center [506, 645] width 187 height 41
click at [534, 610] on label "A" at bounding box center [506, 604] width 140 height 29
click at [515, 610] on input "A" at bounding box center [510, 609] width 9 height 9
radio input "true"
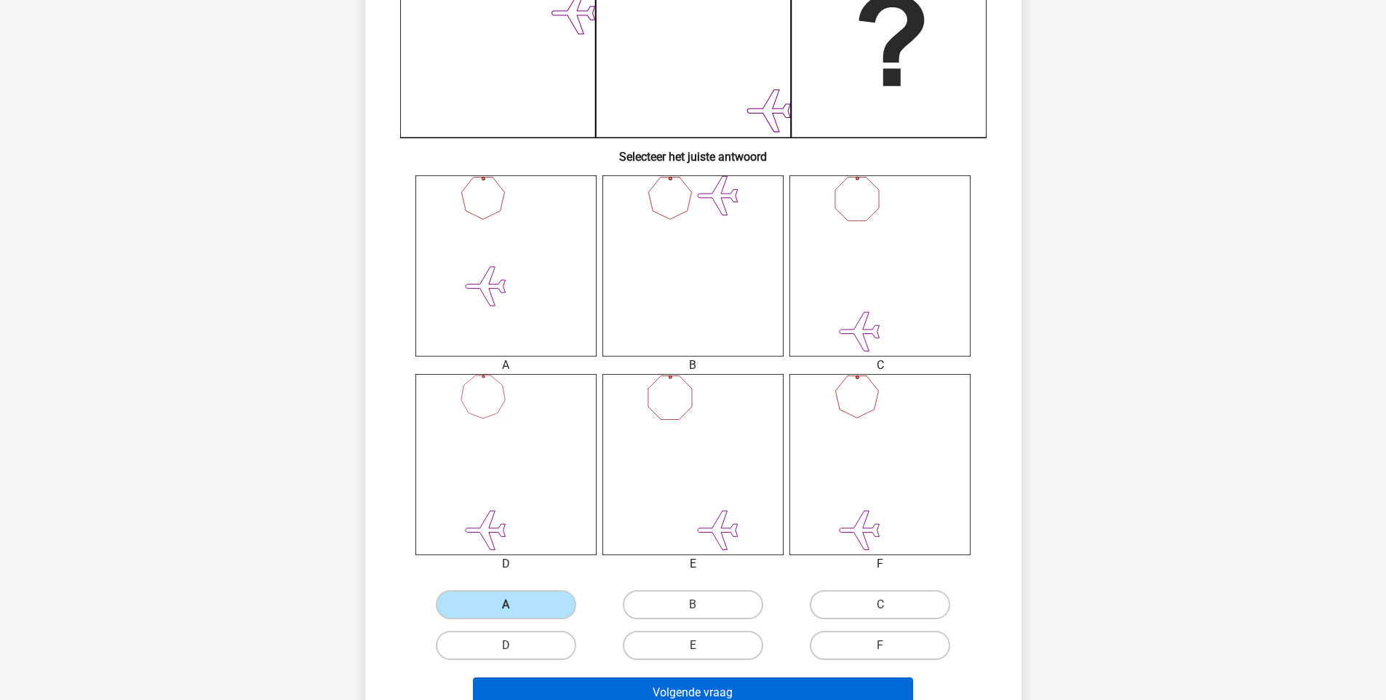
drag, startPoint x: 574, startPoint y: 664, endPoint x: 586, endPoint y: 681, distance: 21.0
click at [574, 664] on div "D" at bounding box center [506, 645] width 187 height 41
click at [586, 683] on button "Volgende vraag" at bounding box center [693, 692] width 440 height 31
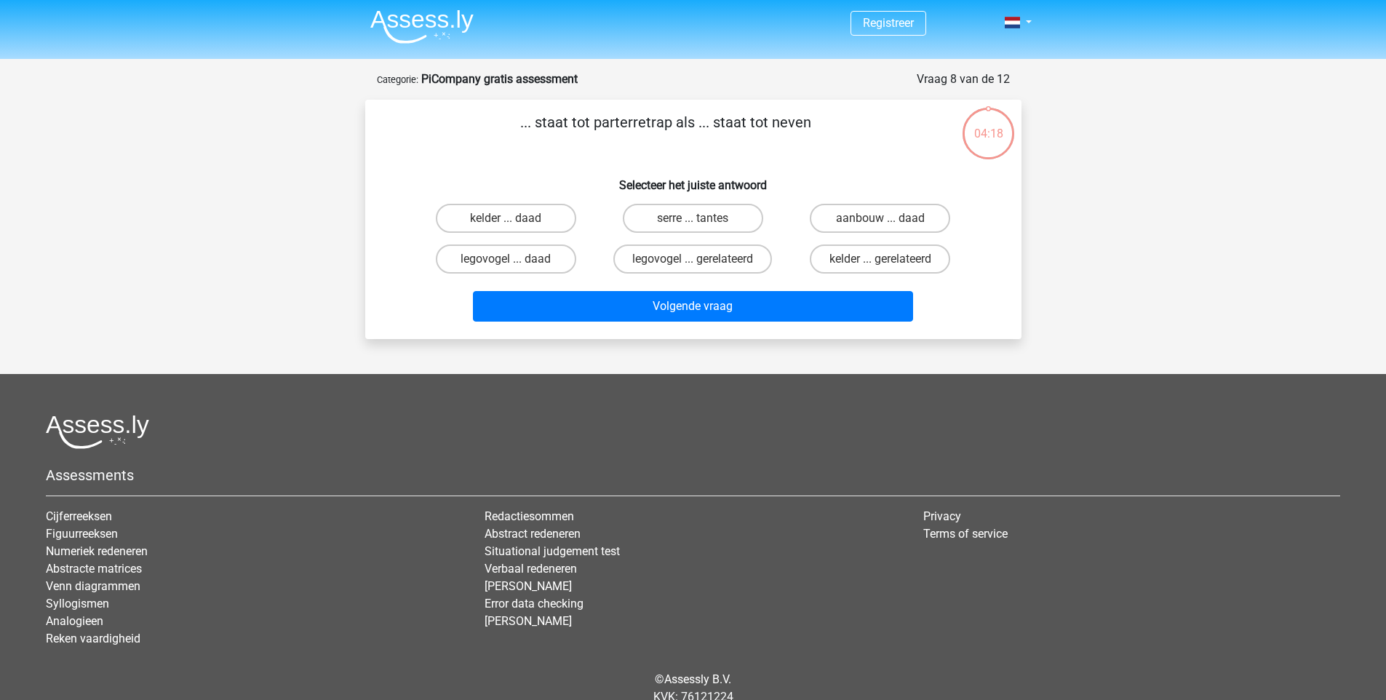
scroll to position [0, 0]
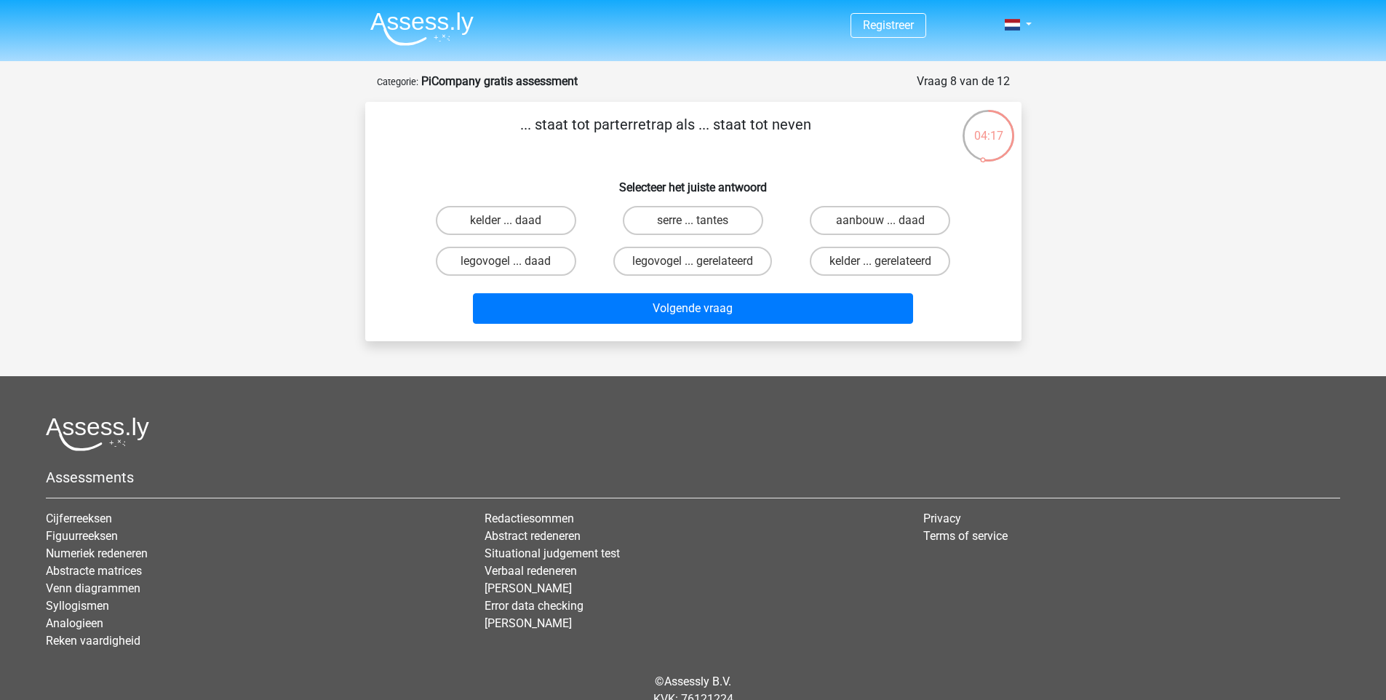
click at [695, 268] on input "legovogel ... gerelateerd" at bounding box center [697, 265] width 9 height 9
radio input "true"
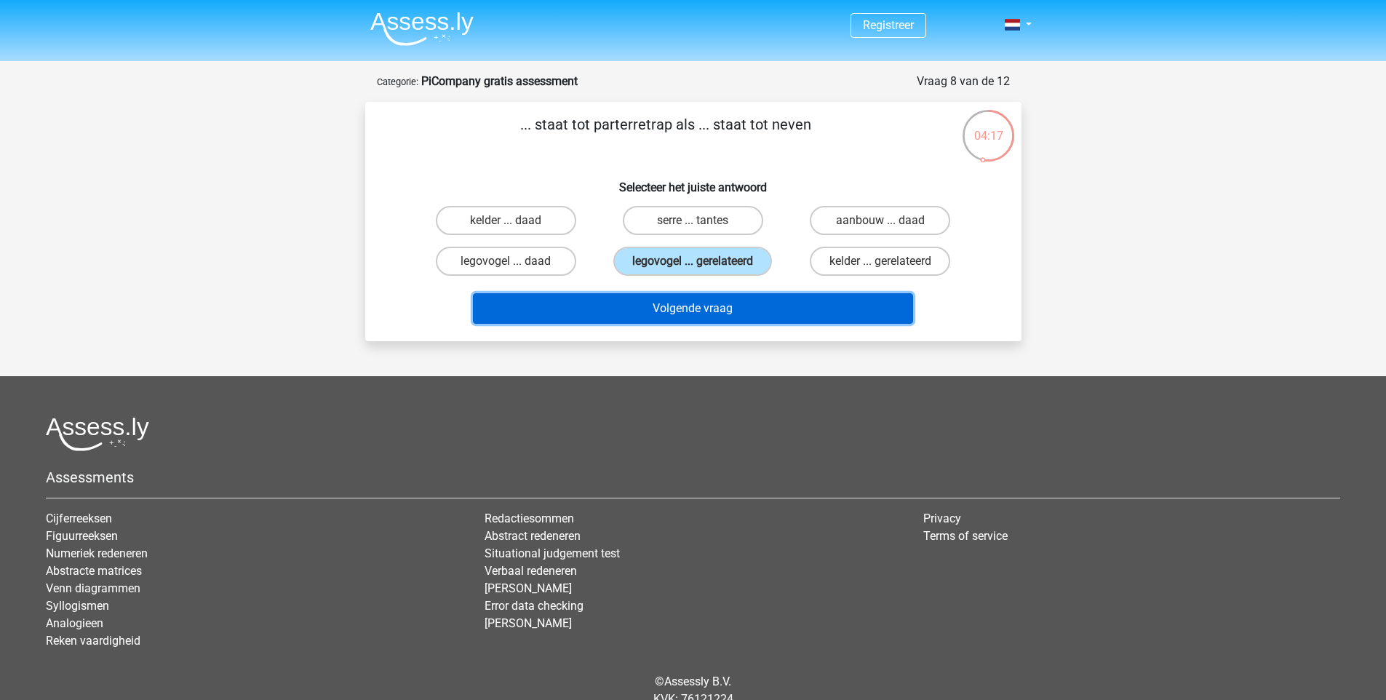
click at [683, 306] on button "Volgende vraag" at bounding box center [693, 308] width 440 height 31
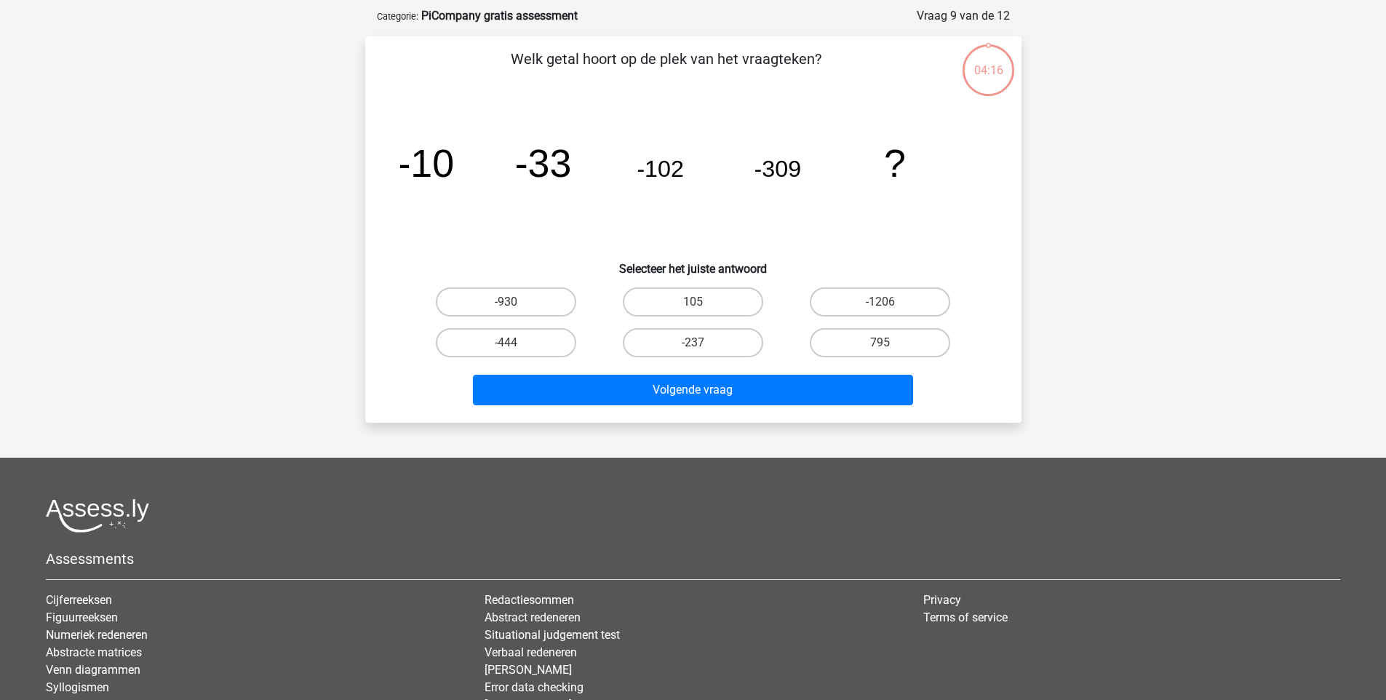
scroll to position [73, 0]
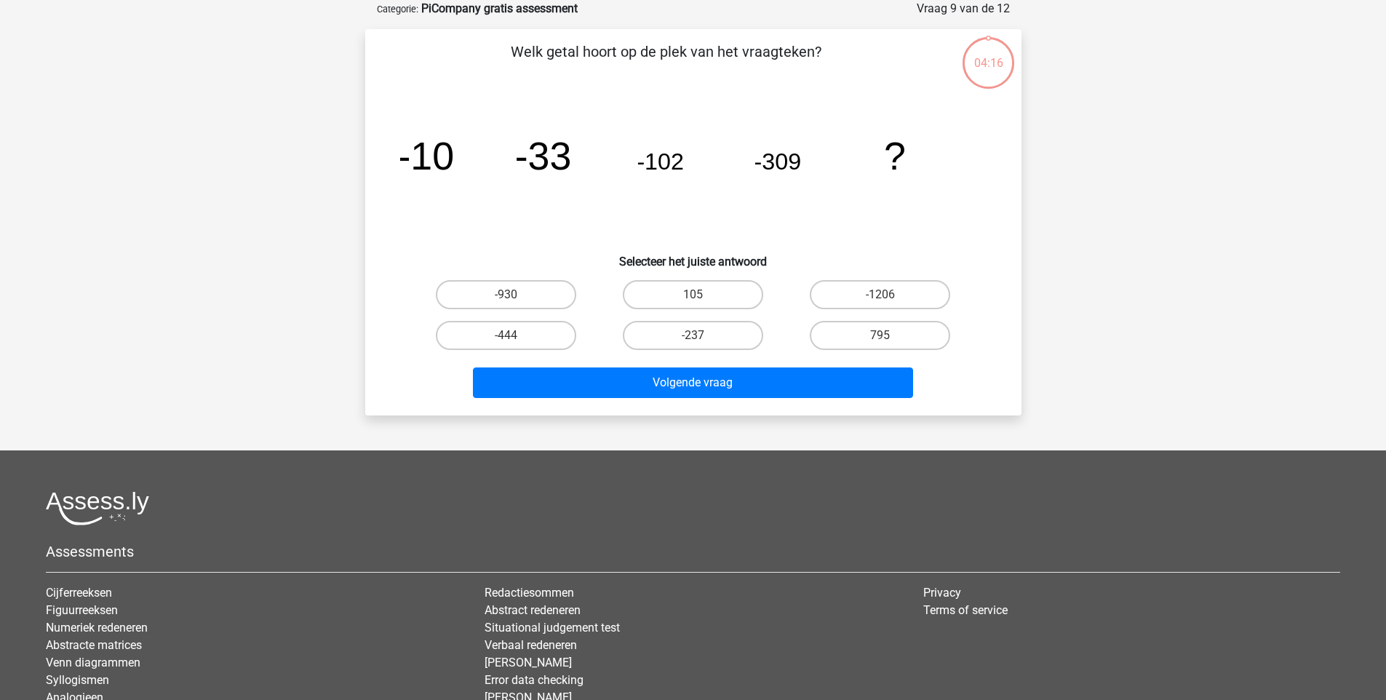
click at [705, 274] on div "105" at bounding box center [693, 294] width 187 height 41
drag, startPoint x: 693, startPoint y: 289, endPoint x: 683, endPoint y: 303, distance: 18.2
click at [691, 289] on label "105" at bounding box center [693, 294] width 140 height 29
click at [693, 295] on input "105" at bounding box center [697, 299] width 9 height 9
radio input "true"
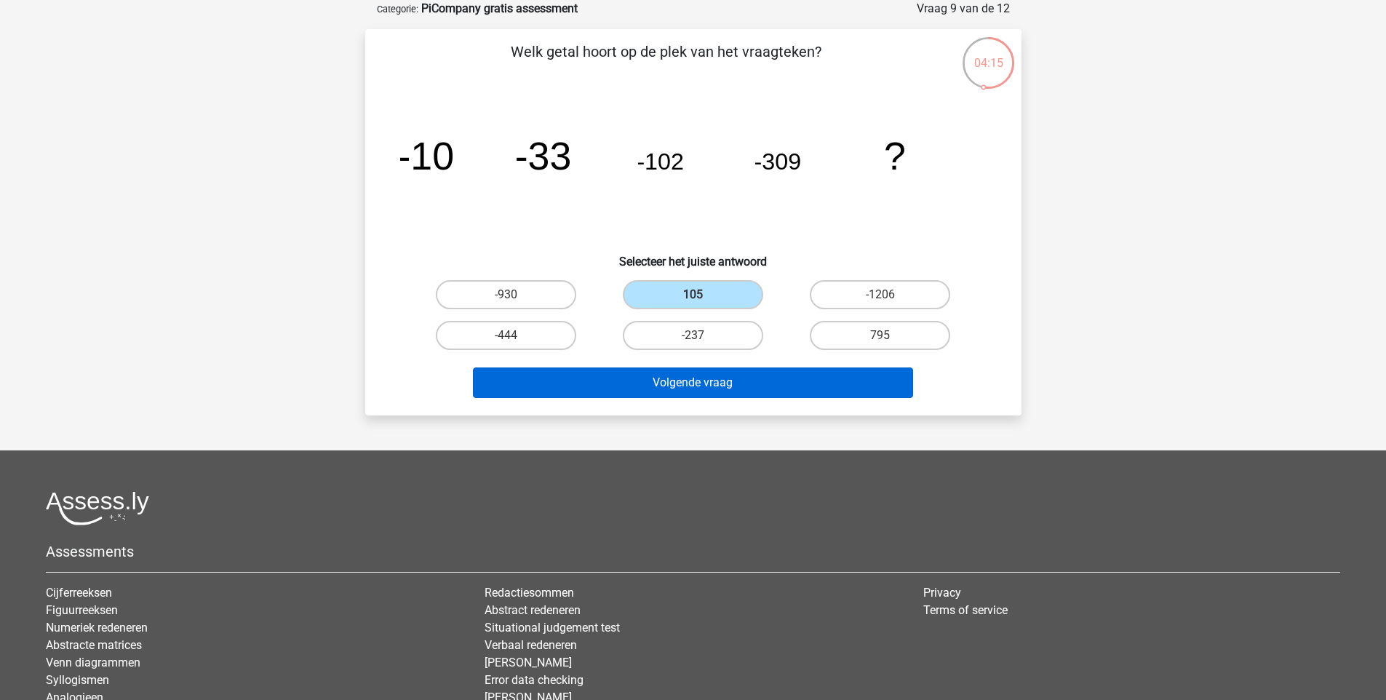
click at [677, 365] on div "Volgende vraag" at bounding box center [694, 380] width 610 height 48
click at [669, 381] on button "Volgende vraag" at bounding box center [693, 382] width 440 height 31
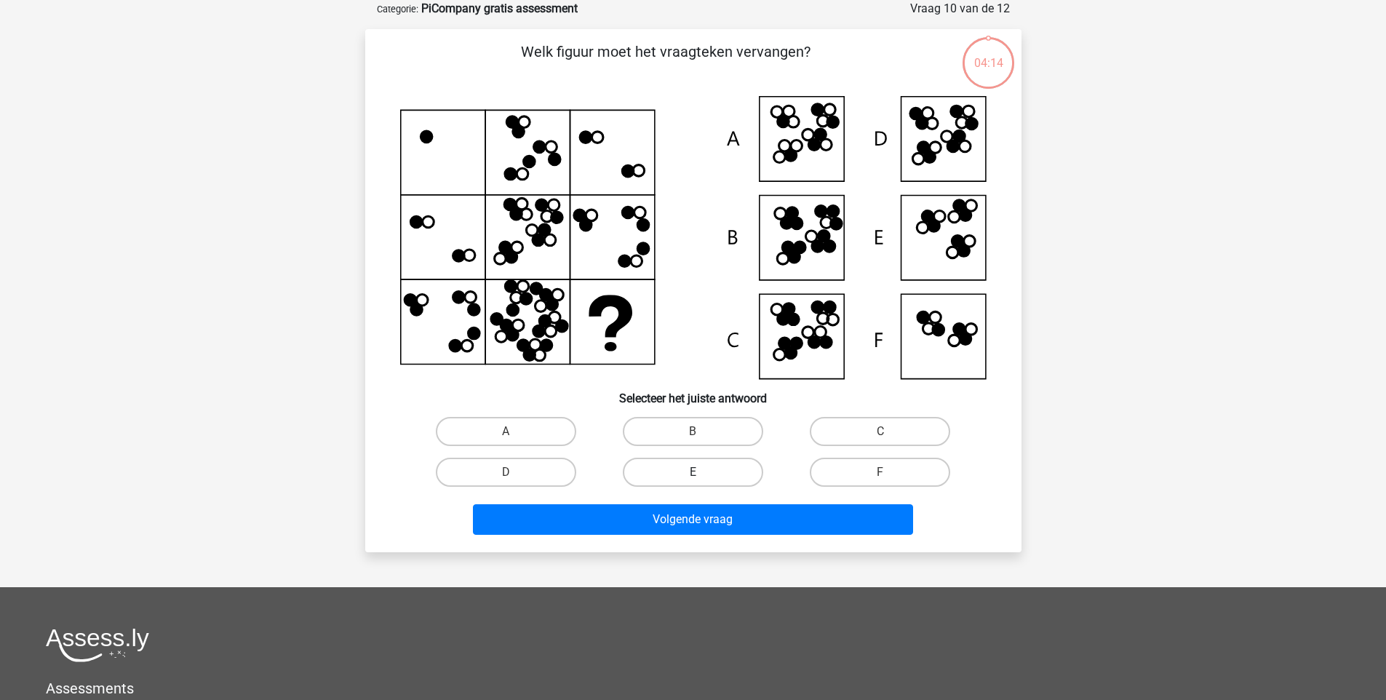
click at [674, 469] on label "E" at bounding box center [693, 472] width 140 height 29
click at [693, 472] on input "E" at bounding box center [697, 476] width 9 height 9
radio input "true"
click at [677, 456] on div "E" at bounding box center [693, 472] width 187 height 41
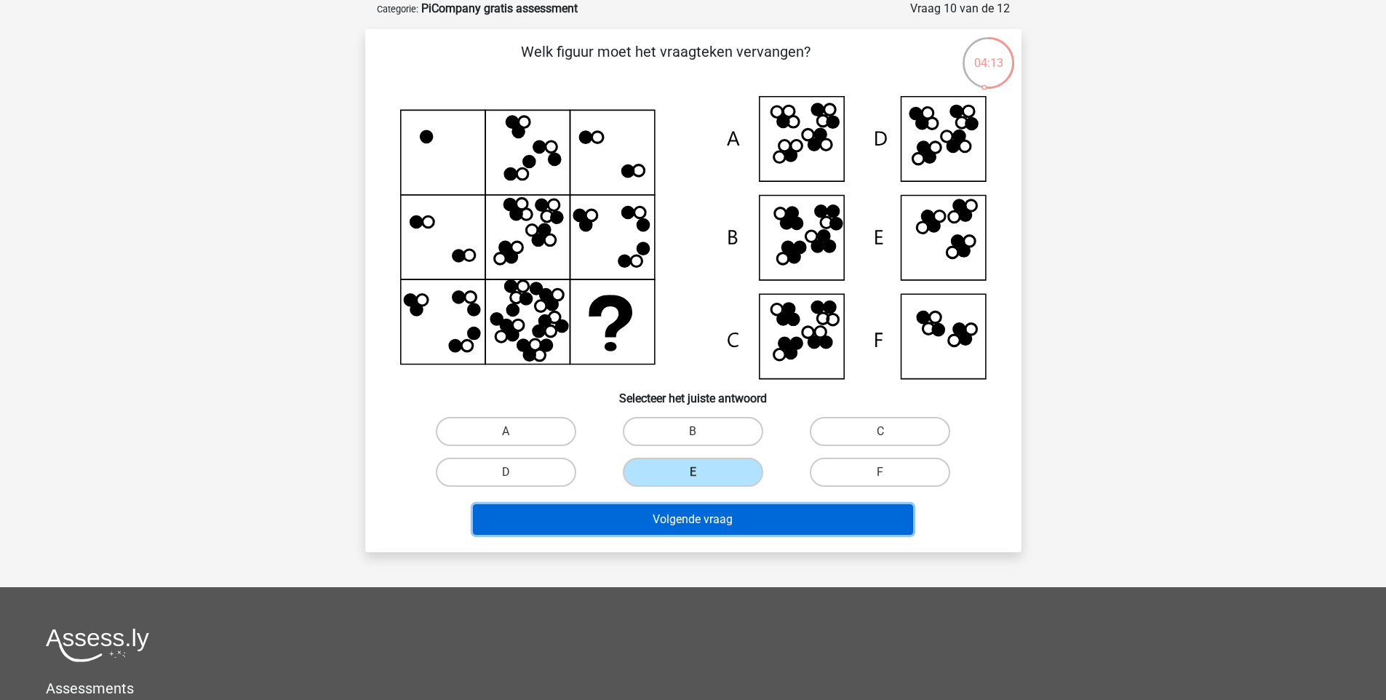
click at [660, 512] on button "Volgende vraag" at bounding box center [693, 519] width 440 height 31
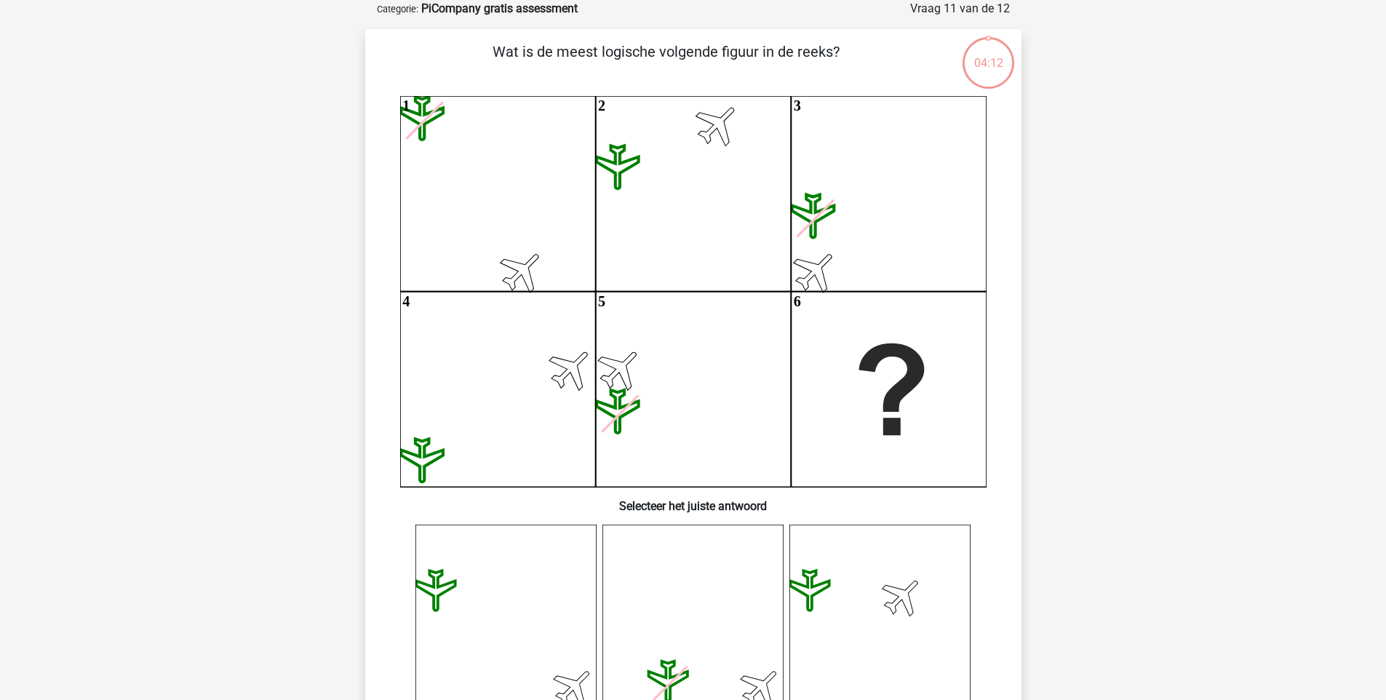
drag, startPoint x: 677, startPoint y: 393, endPoint x: 675, endPoint y: 401, distance: 8.3
click at [677, 393] on icon "1 2 3 4 5 6" at bounding box center [693, 291] width 586 height 391
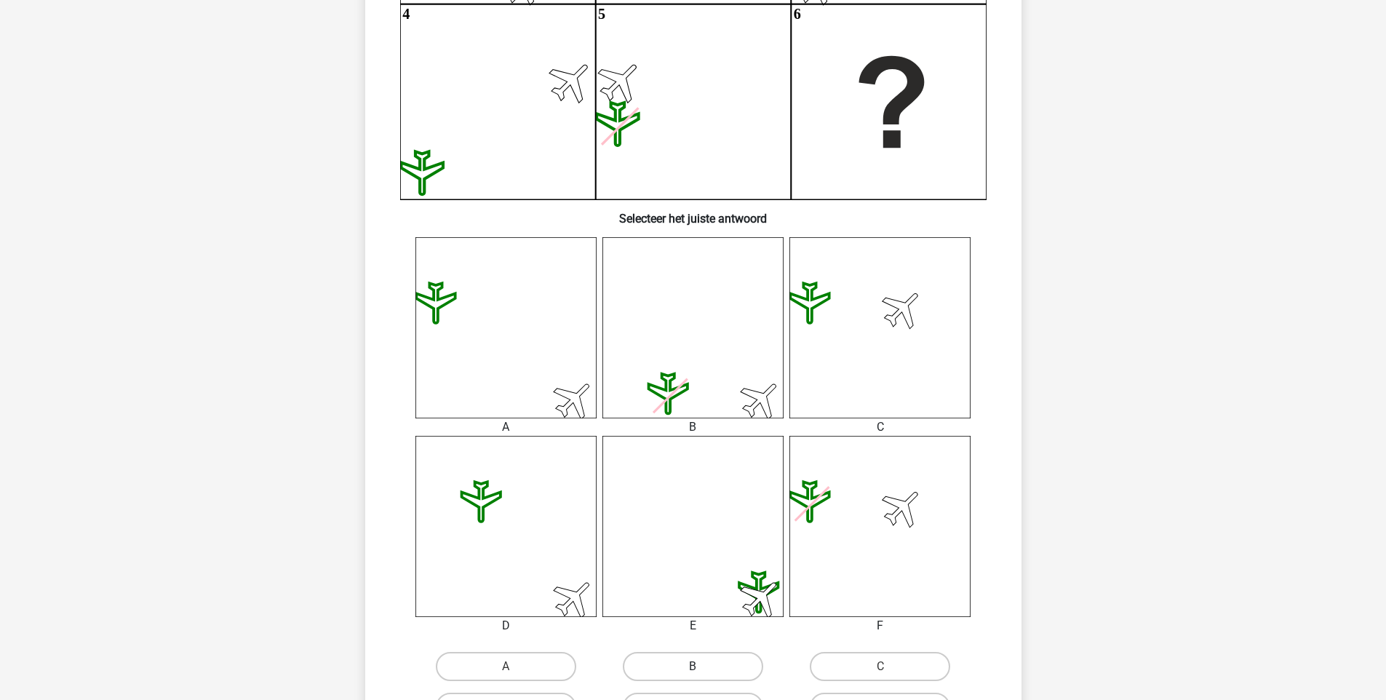
click at [668, 662] on label "B" at bounding box center [693, 666] width 140 height 29
click at [693, 667] on input "B" at bounding box center [697, 671] width 9 height 9
radio input "true"
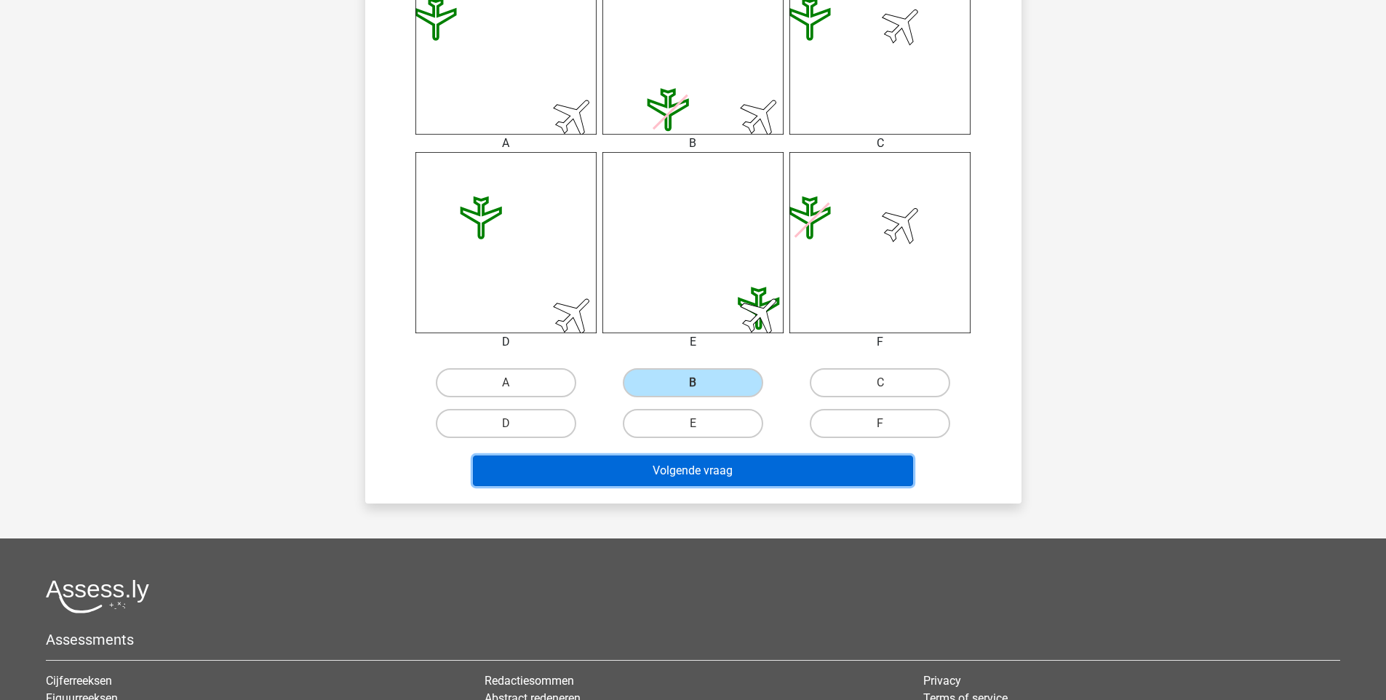
click at [713, 468] on button "Volgende vraag" at bounding box center [693, 471] width 440 height 31
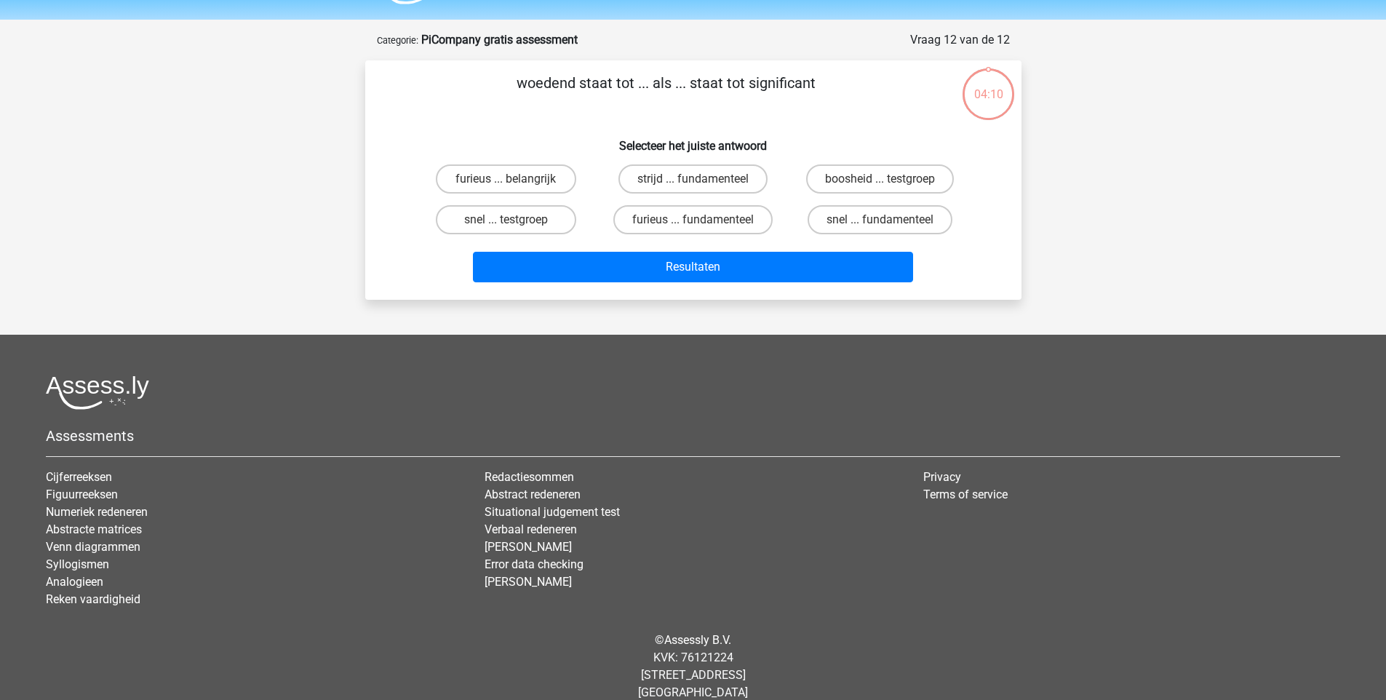
scroll to position [0, 0]
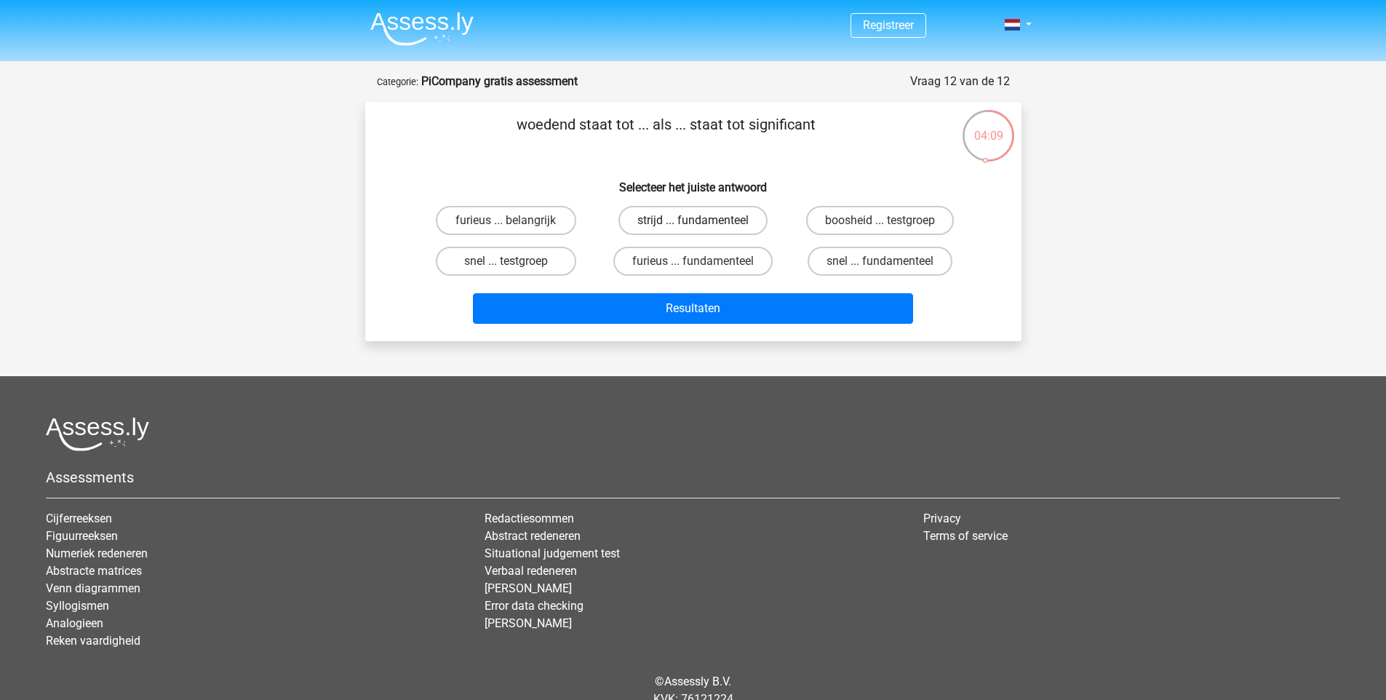
click at [698, 230] on label "strijd ... fundamenteel" at bounding box center [692, 220] width 149 height 29
click at [698, 230] on input "strijd ... fundamenteel" at bounding box center [697, 224] width 9 height 9
radio input "true"
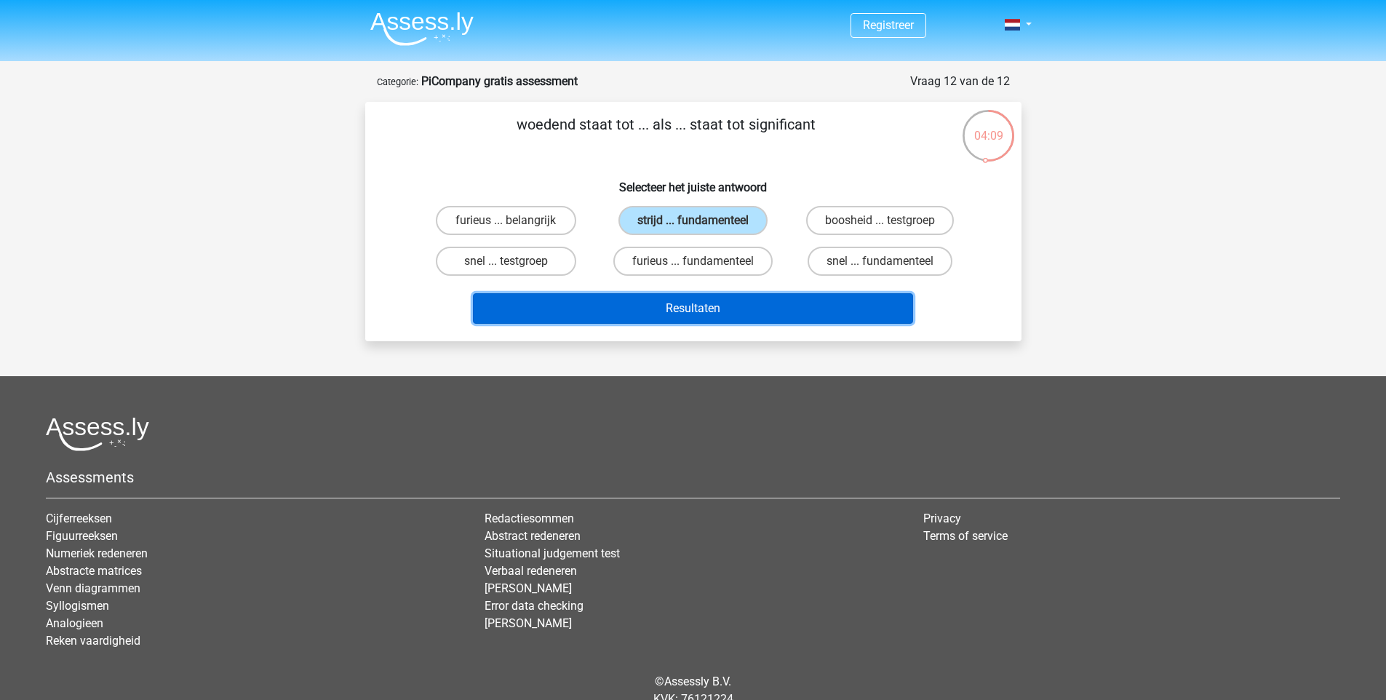
click at [691, 301] on button "Resultaten" at bounding box center [693, 308] width 440 height 31
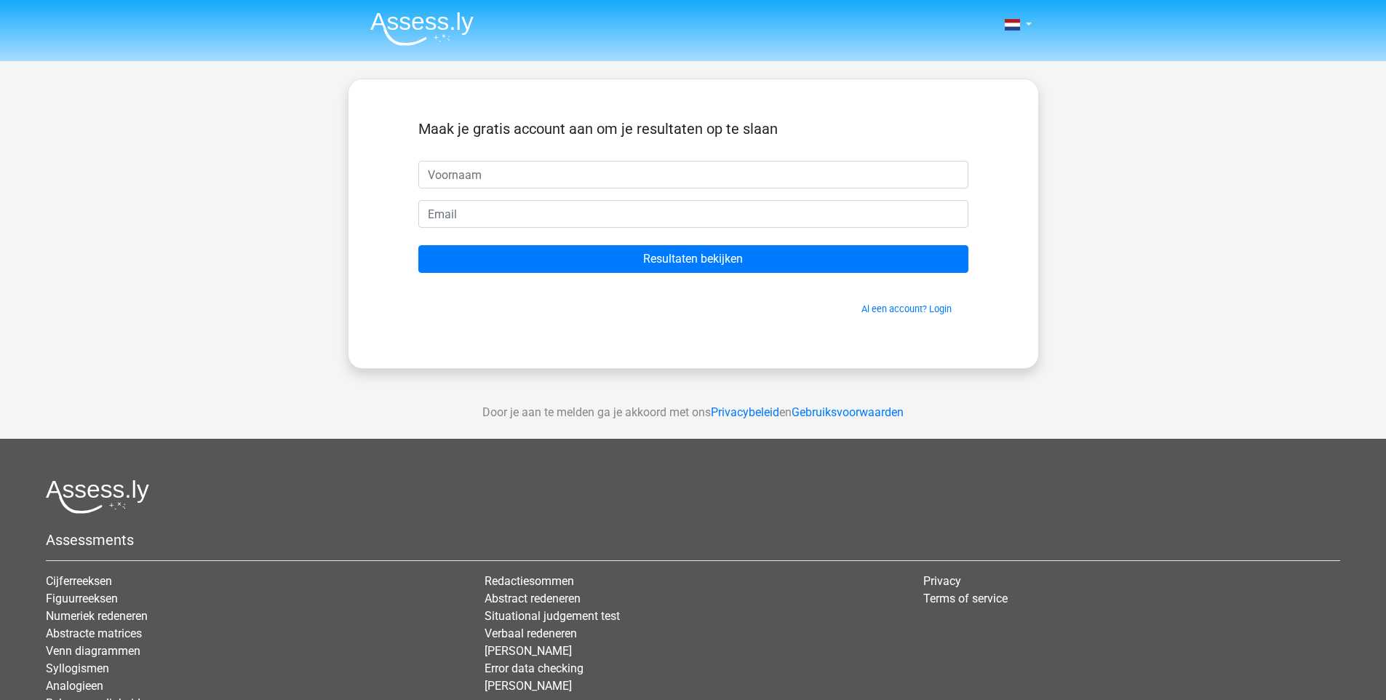
drag, startPoint x: 819, startPoint y: 128, endPoint x: 287, endPoint y: 167, distance: 532.6
click at [287, 167] on div "Nederlands English" at bounding box center [693, 411] width 1386 height 823
